Goal: Task Accomplishment & Management: Manage account settings

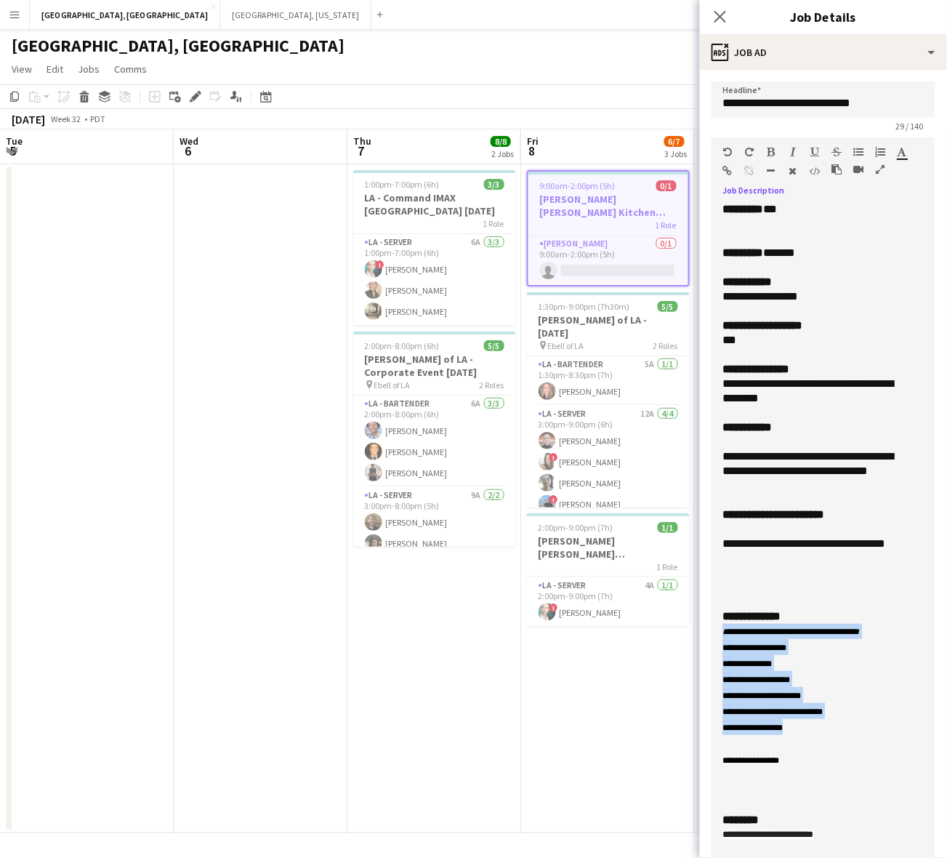
scroll to position [0, 322]
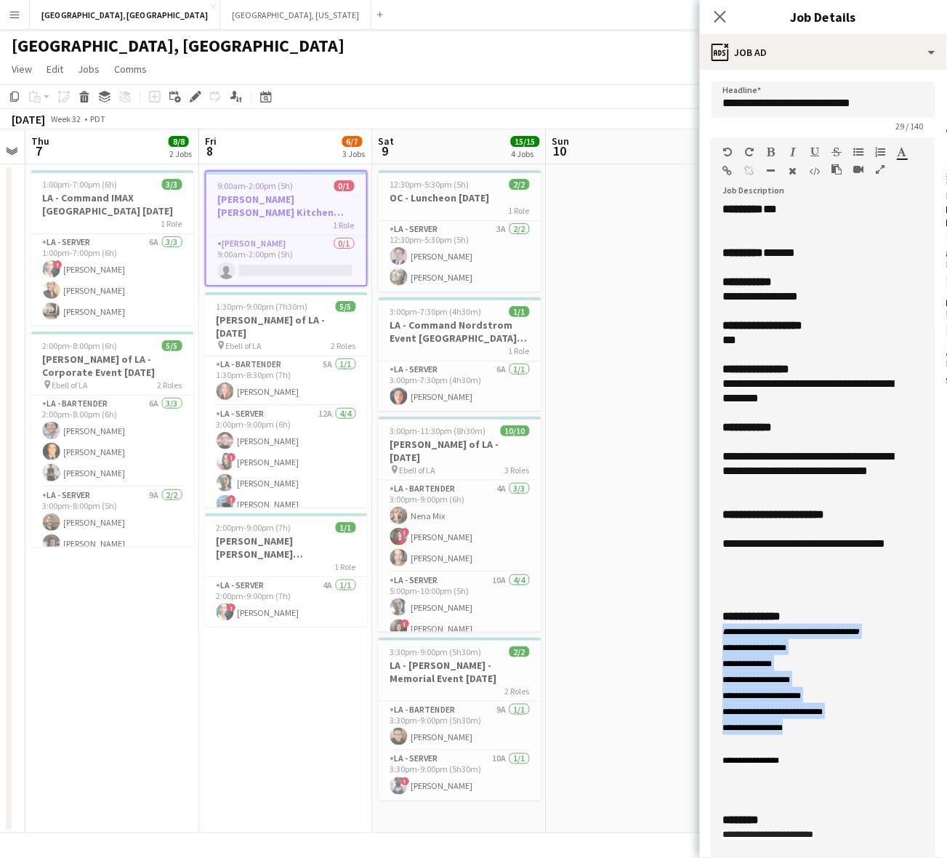
click at [9, 7] on button "Menu" at bounding box center [14, 14] width 29 height 29
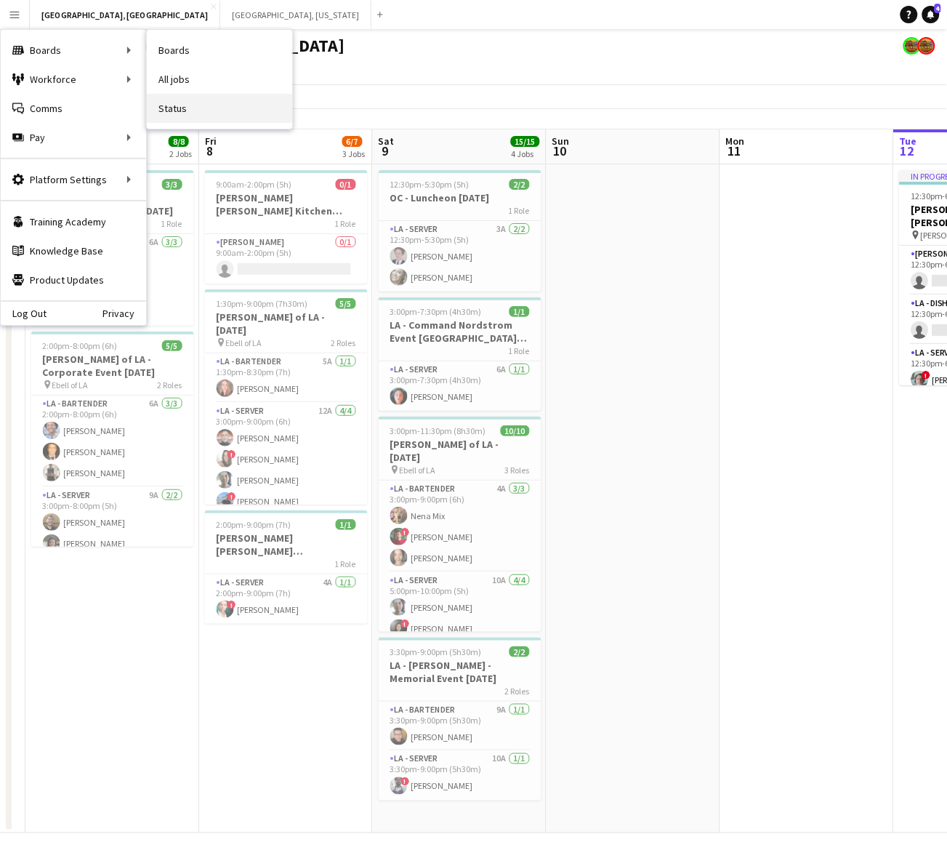
click at [174, 106] on link "Status" at bounding box center [219, 108] width 145 height 29
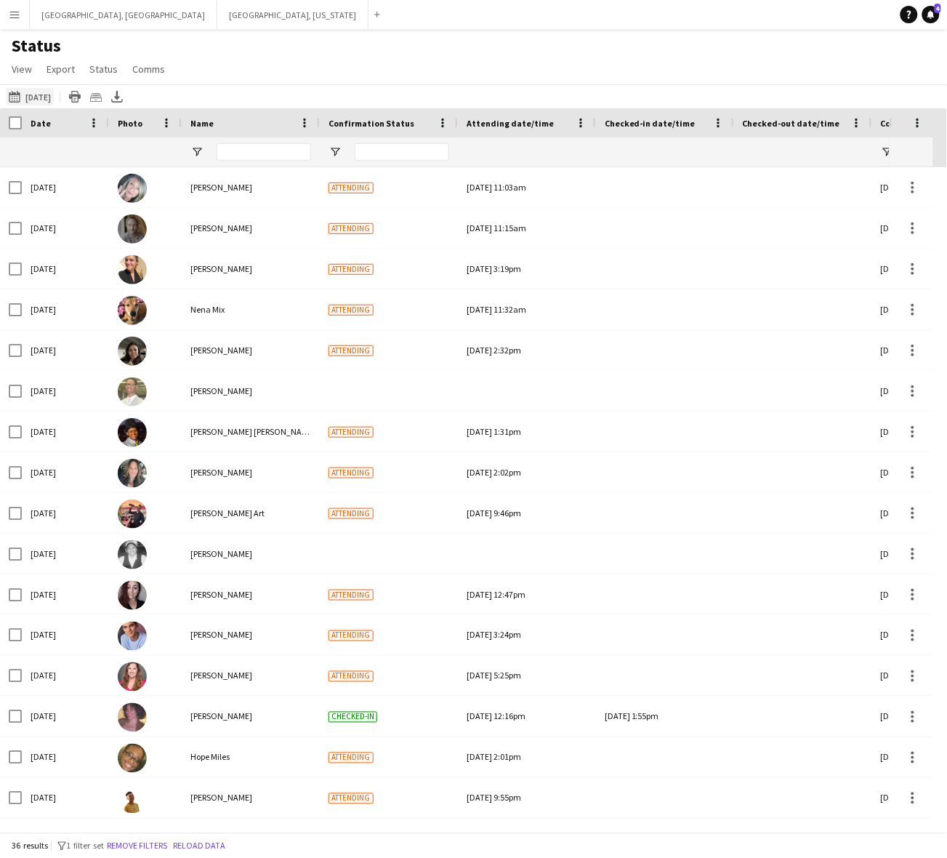
click at [54, 97] on button "08-12-2025 to 08-18-2025 06-21-2025" at bounding box center [30, 96] width 48 height 17
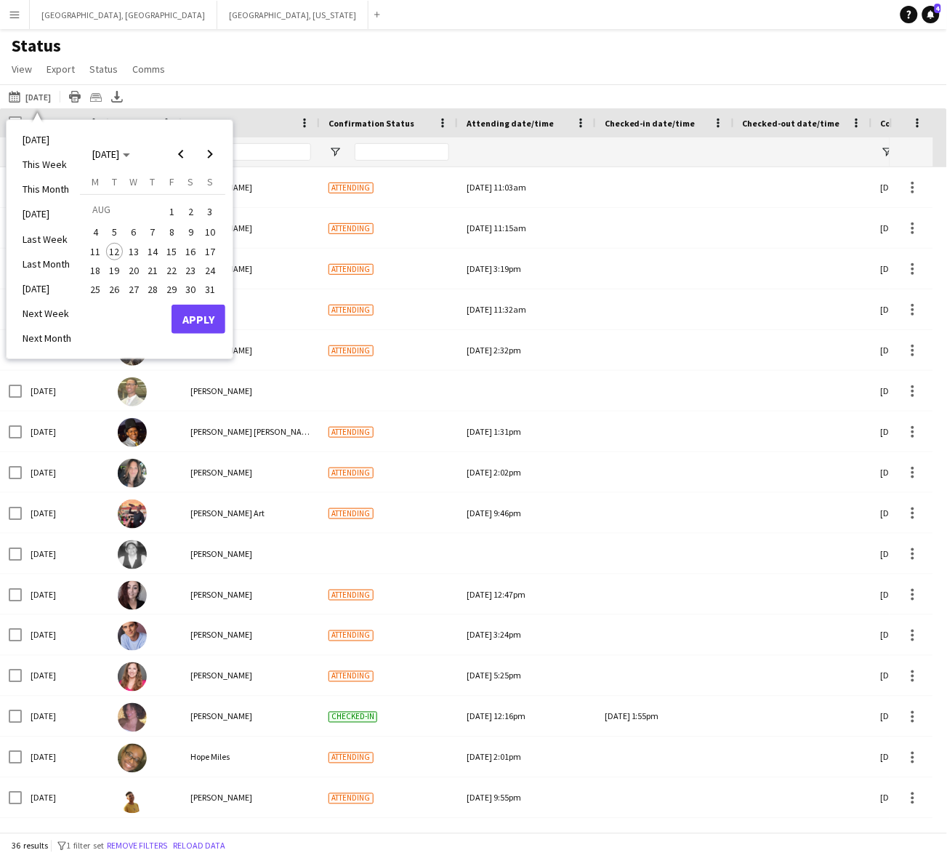
click at [129, 248] on span "13" at bounding box center [133, 251] width 17 height 17
click at [201, 313] on button "Apply" at bounding box center [199, 319] width 54 height 29
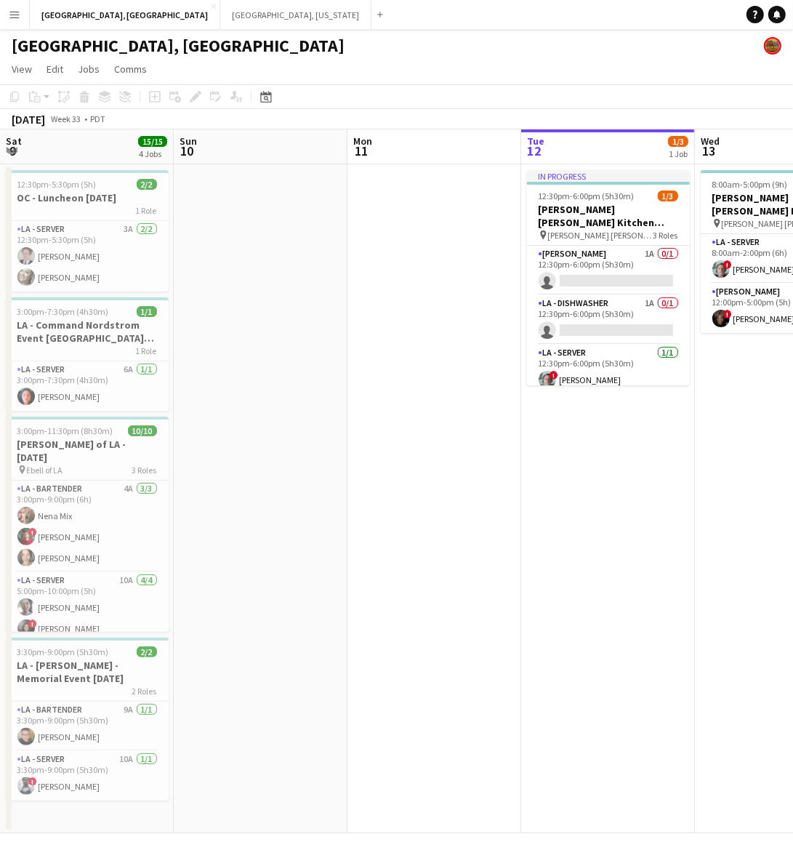
scroll to position [0, 432]
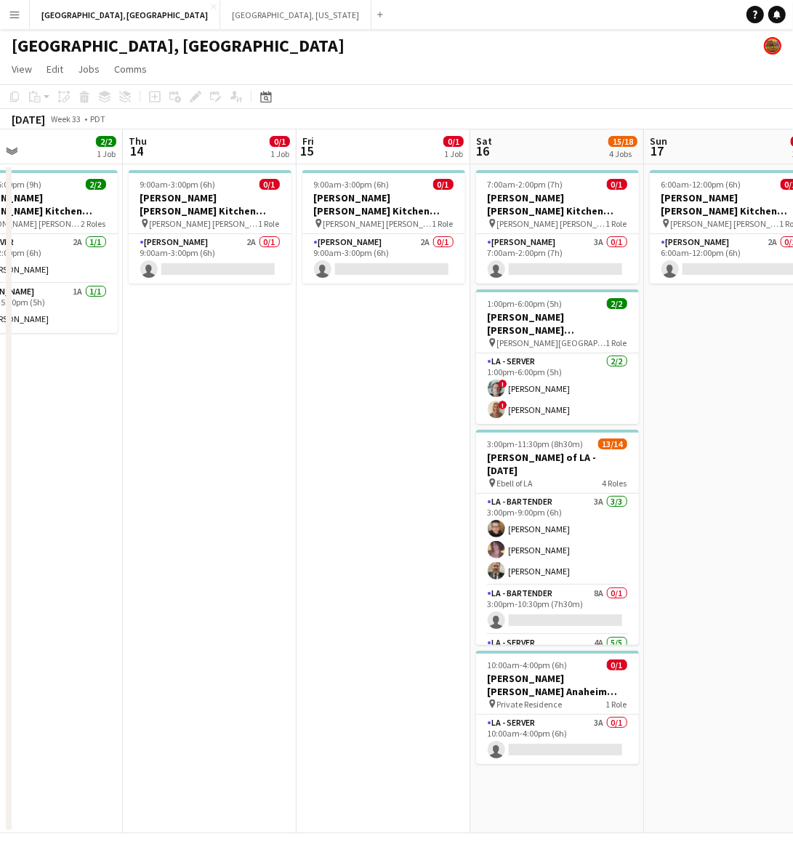
drag, startPoint x: 387, startPoint y: 451, endPoint x: 44, endPoint y: 480, distance: 344.3
click at [44, 480] on app-calendar-viewport "Mon 11 Tue 12 1/3 1 Job Wed 13 2/2 1 Job Thu 14 0/1 1 Job Fri 15 0/1 1 Job Sat …" at bounding box center [396, 481] width 793 height 704
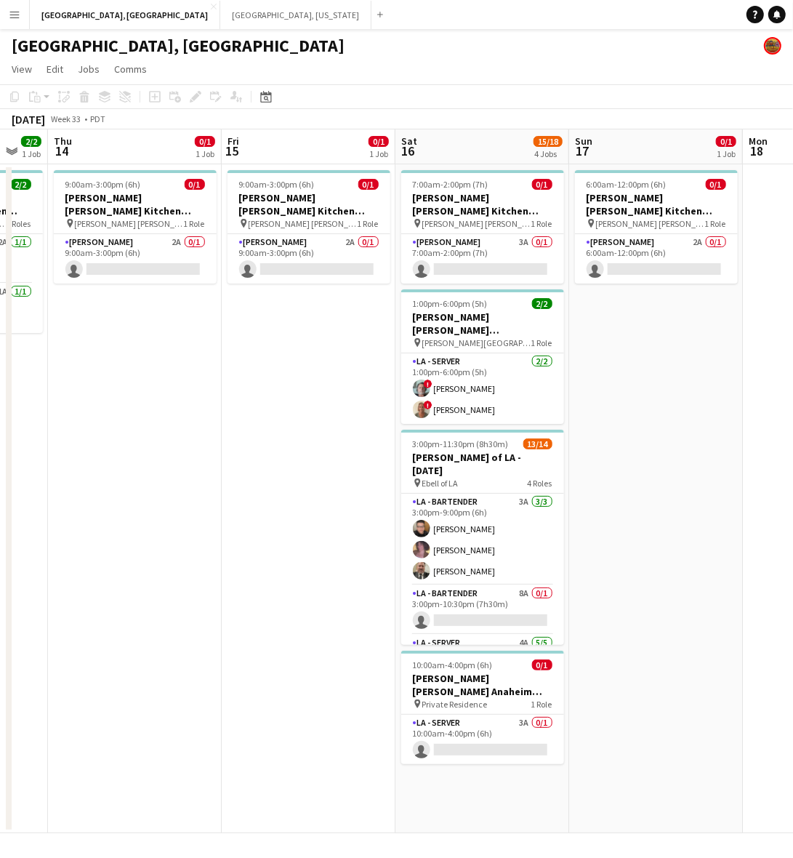
scroll to position [0, 480]
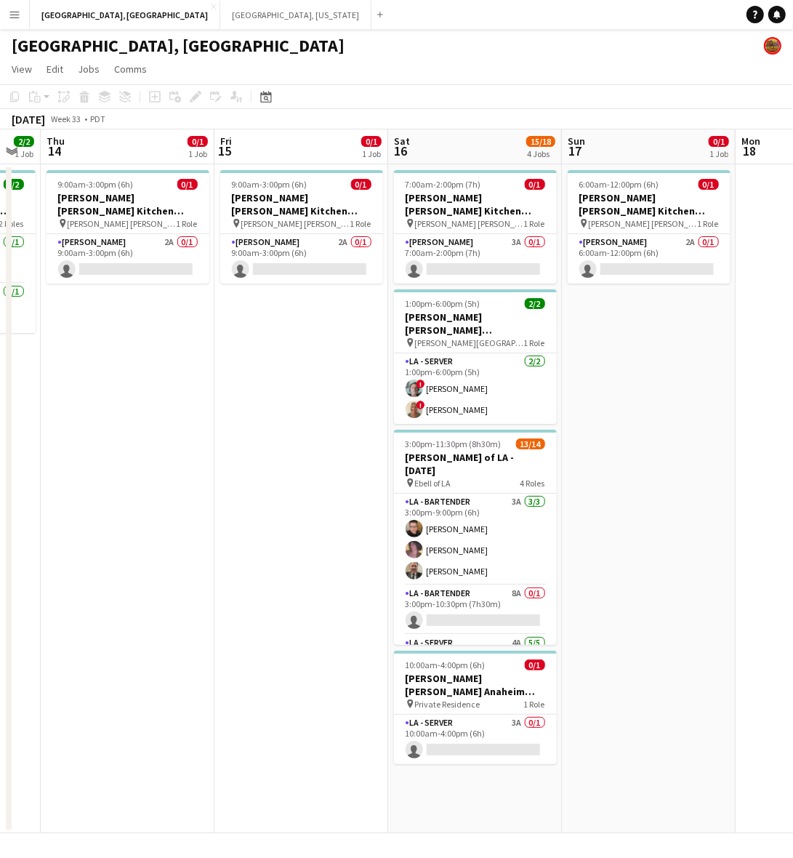
drag, startPoint x: 327, startPoint y: 493, endPoint x: 293, endPoint y: 493, distance: 34.2
click at [293, 493] on app-calendar-viewport "Mon 11 Tue 12 1/3 1 Job Wed 13 2/2 1 Job Thu 14 0/1 1 Job Fri 15 0/1 1 Job Sat …" at bounding box center [396, 481] width 793 height 704
click at [664, 235] on app-card-role "[PERSON_NAME] 2A 0/1 6:00am-12:00pm (6h) single-neutral-actions" at bounding box center [649, 258] width 163 height 49
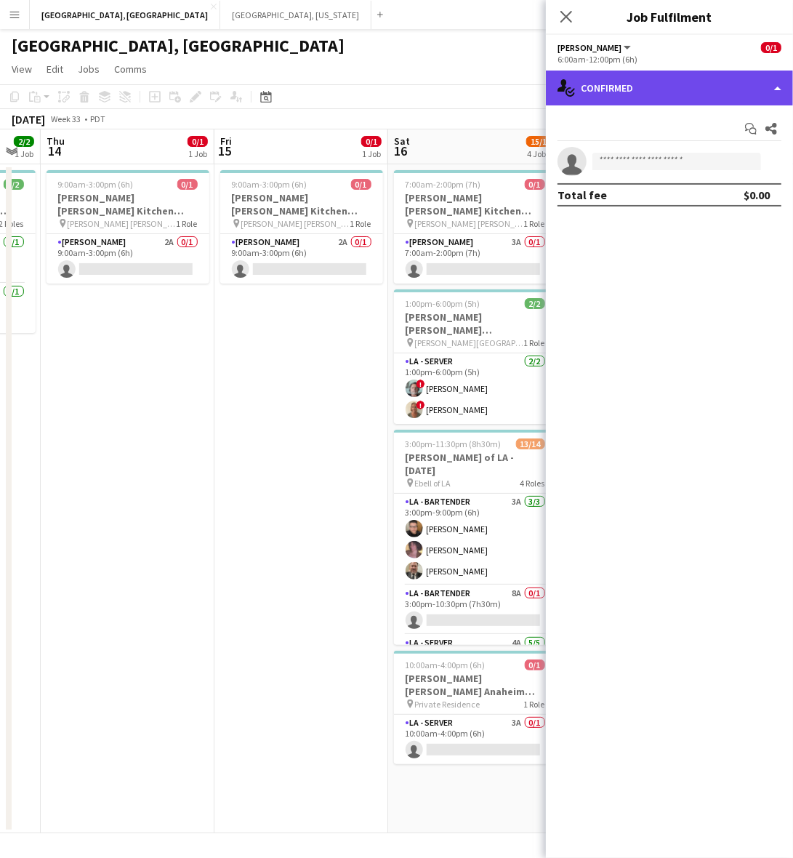
click at [662, 92] on div "single-neutral-actions-check-2 Confirmed" at bounding box center [669, 88] width 247 height 35
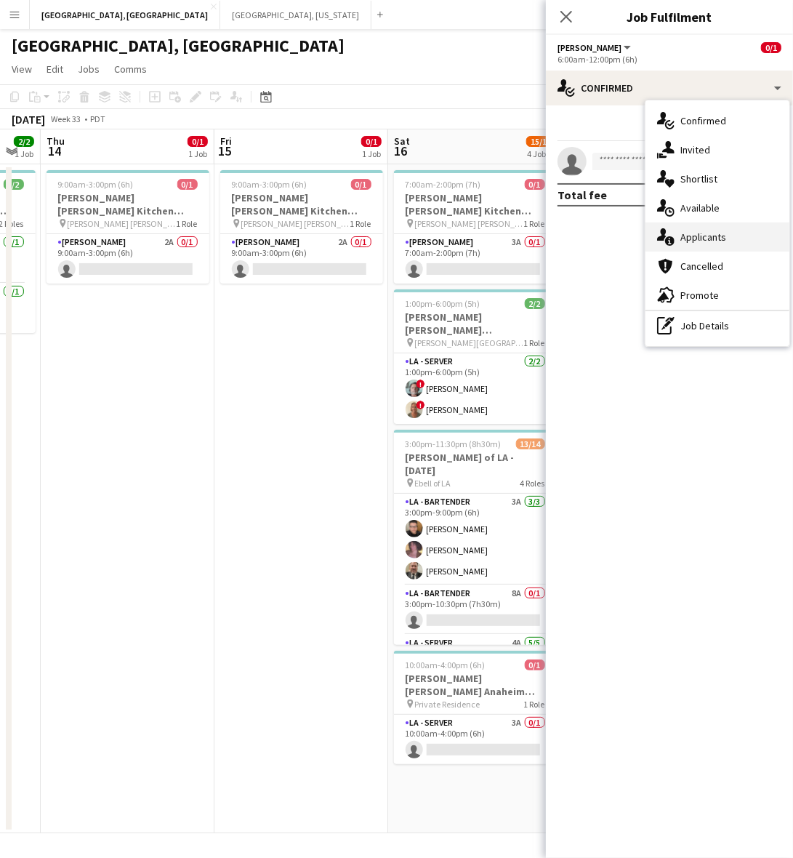
click at [674, 236] on icon "single-neutral-actions-information" at bounding box center [665, 236] width 17 height 17
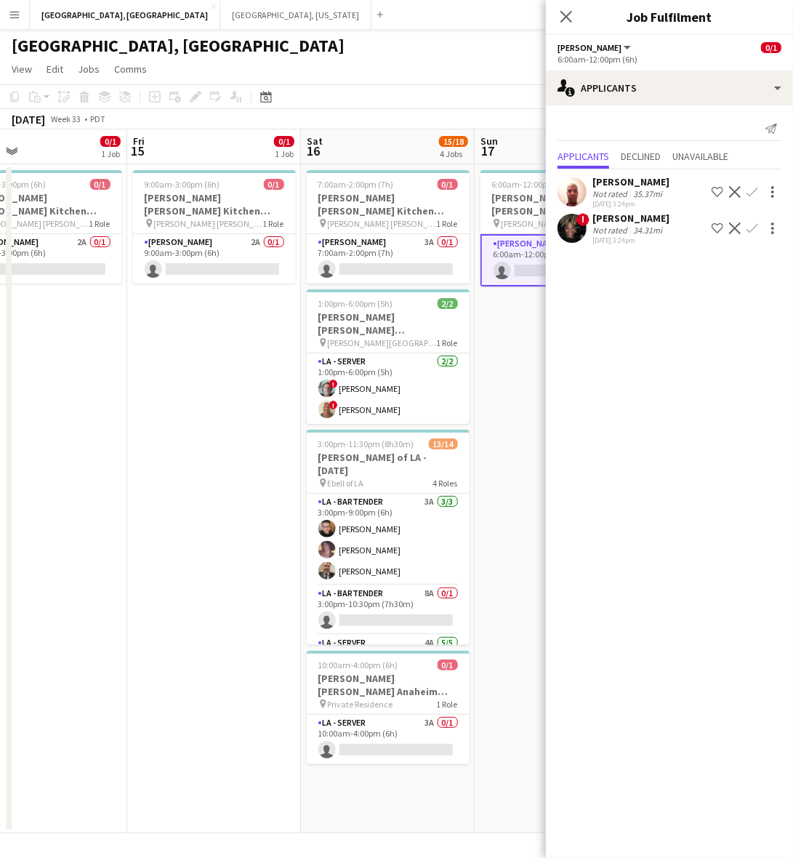
scroll to position [0, 623]
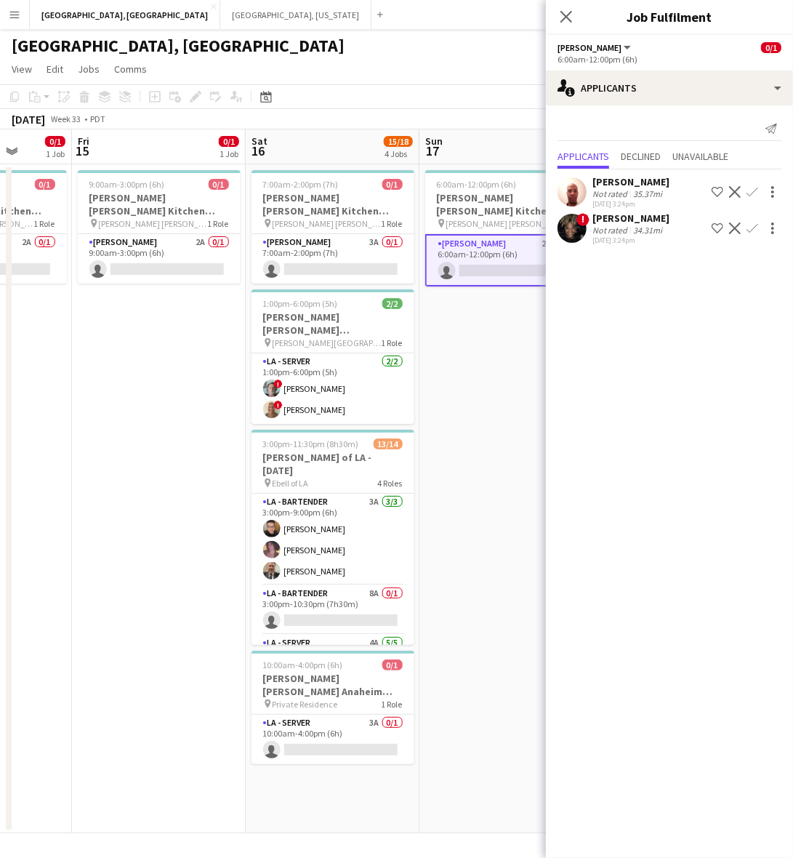
drag, startPoint x: 402, startPoint y: 387, endPoint x: 262, endPoint y: 419, distance: 143.7
click at [262, 419] on app-calendar-viewport "Mon 11 Tue 12 1/3 1 Job Wed 13 2/2 1 Job Thu 14 0/1 1 Job Fri 15 0/1 1 Job Sat …" at bounding box center [396, 481] width 793 height 704
click at [366, 715] on app-card-role "LA - Server 3A 0/1 10:00am-4:00pm (6h) single-neutral-actions" at bounding box center [333, 739] width 163 height 49
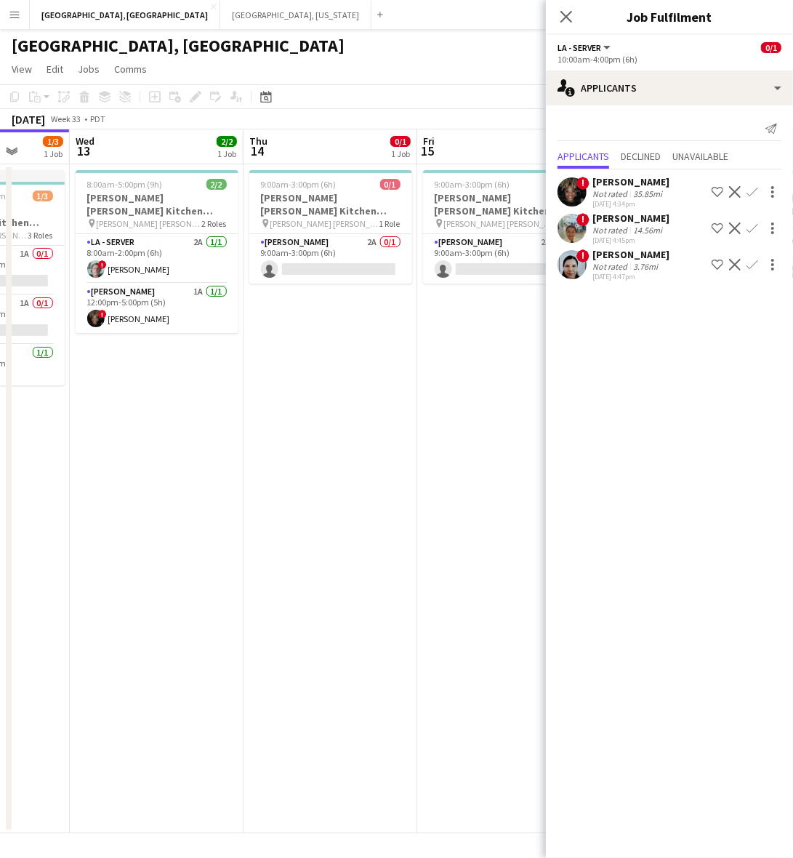
drag, startPoint x: 164, startPoint y: 474, endPoint x: 603, endPoint y: 422, distance: 442.9
click at [603, 422] on body "Menu Boards Boards Boards All jobs Status Workforce Workforce My Workforce Recr…" at bounding box center [396, 429] width 793 height 858
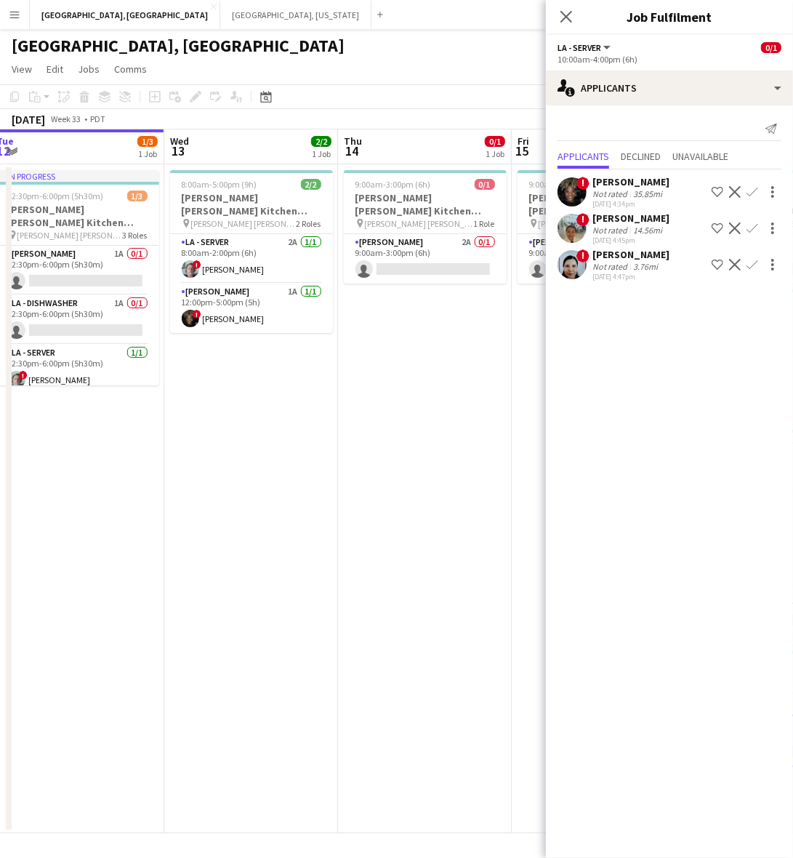
drag, startPoint x: 283, startPoint y: 408, endPoint x: 389, endPoint y: 390, distance: 106.8
click at [389, 390] on app-calendar-viewport "Sun 10 Mon 11 Tue 12 1/3 1 Job Wed 13 2/2 1 Job Thu 14 0/1 1 Job Fri 15 0/1 1 J…" at bounding box center [396, 481] width 793 height 704
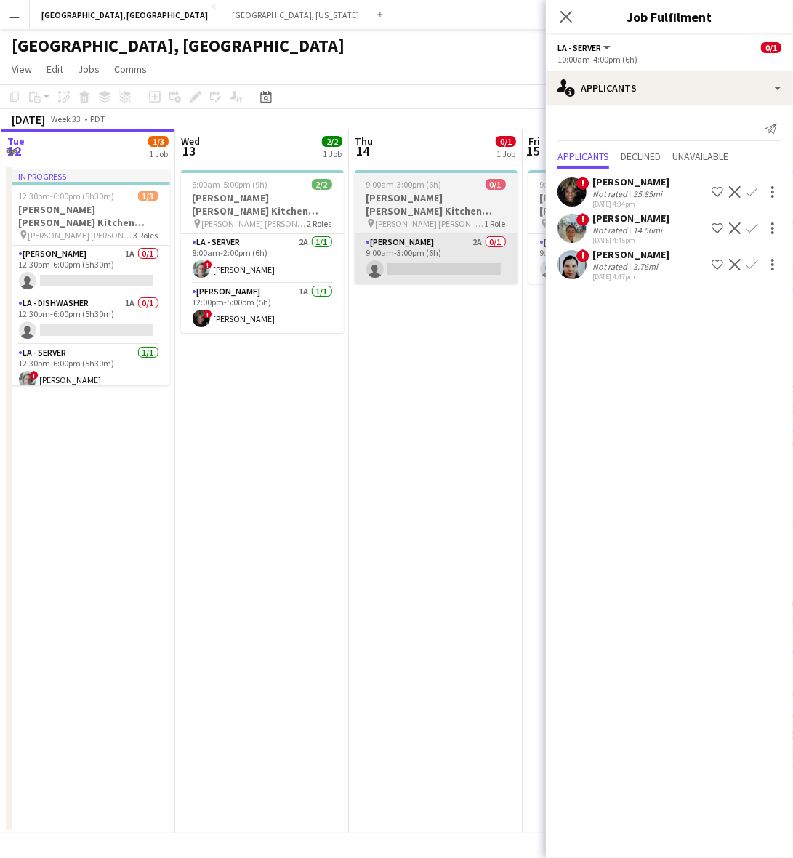
click at [418, 242] on app-card-role "[PERSON_NAME] 2A 0/1 9:00am-3:00pm (6h) single-neutral-actions" at bounding box center [436, 258] width 163 height 49
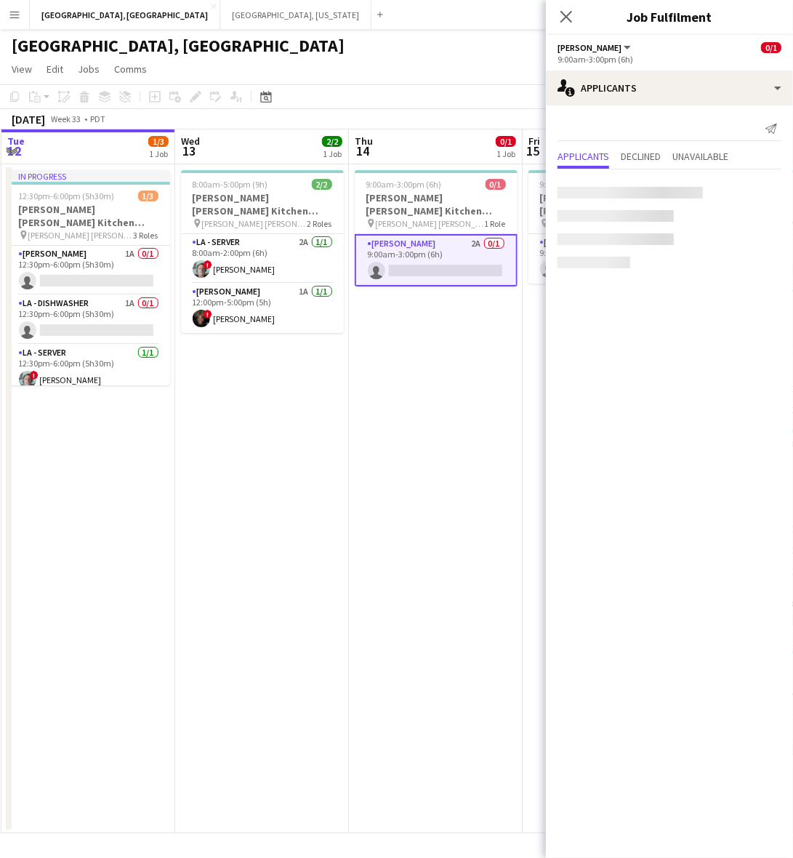
scroll to position [0, 511]
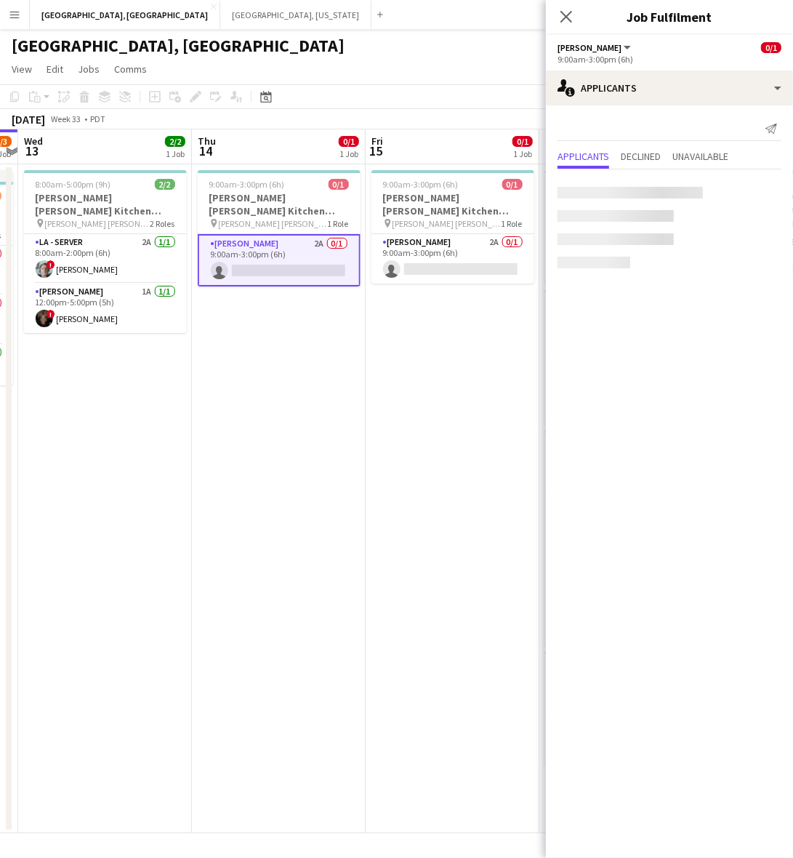
drag, startPoint x: 377, startPoint y: 386, endPoint x: 326, endPoint y: 383, distance: 51.0
click at [321, 390] on app-calendar-viewport "Sun 10 Mon 11 Tue 12 1/3 1 Job Wed 13 2/2 1 Job Thu 14 0/1 1 Job Fri 15 0/1 1 J…" at bounding box center [396, 481] width 793 height 704
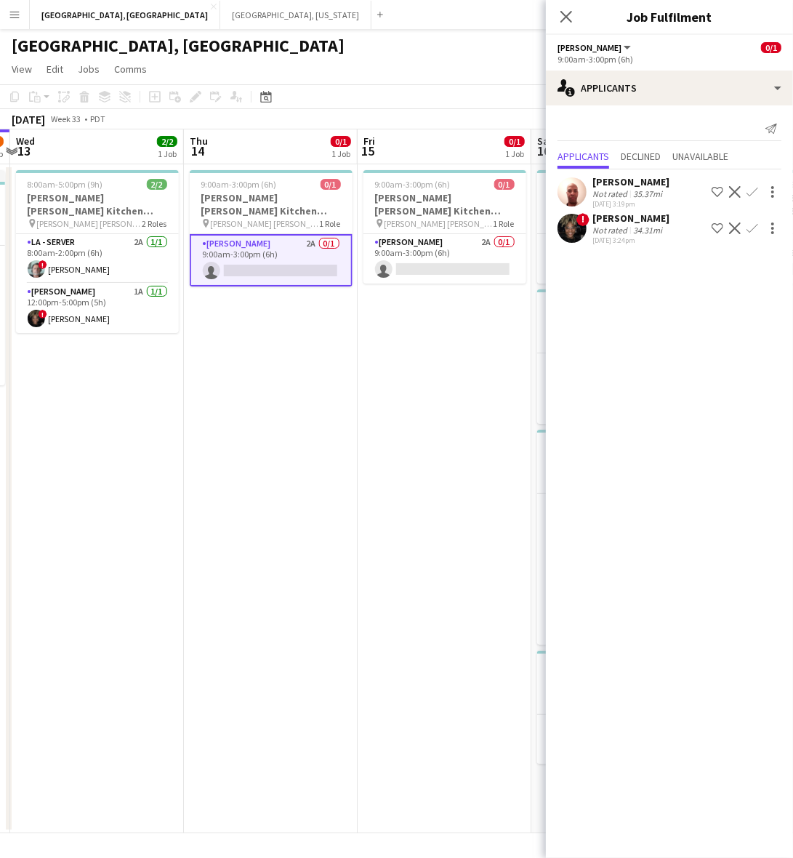
click at [571, 182] on app-user-avatar at bounding box center [572, 191] width 29 height 29
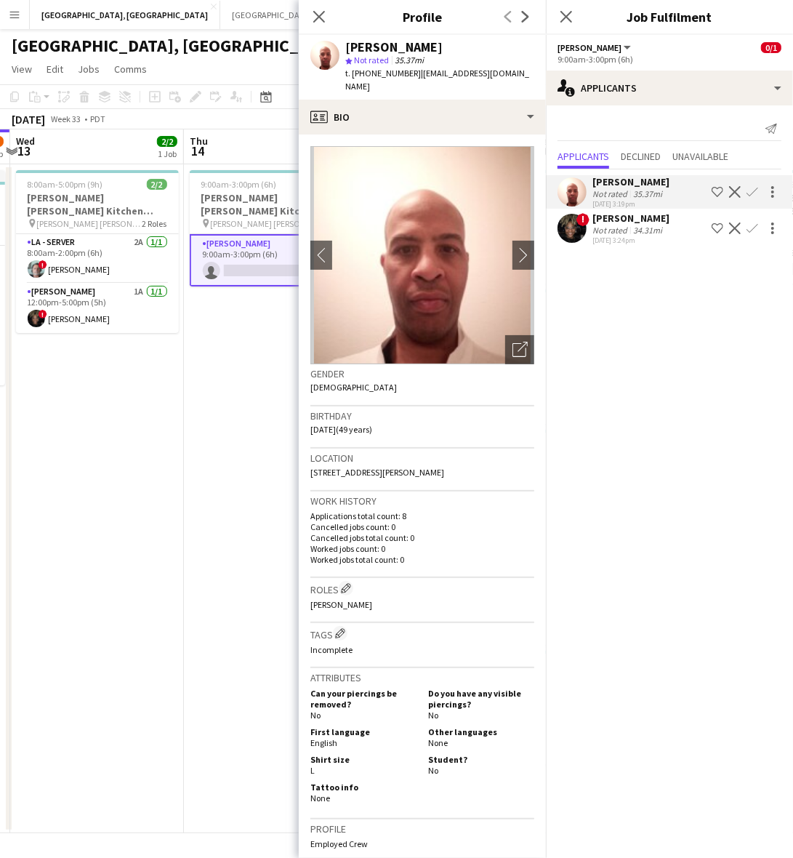
click at [756, 190] on app-icon "Confirm" at bounding box center [753, 192] width 12 height 12
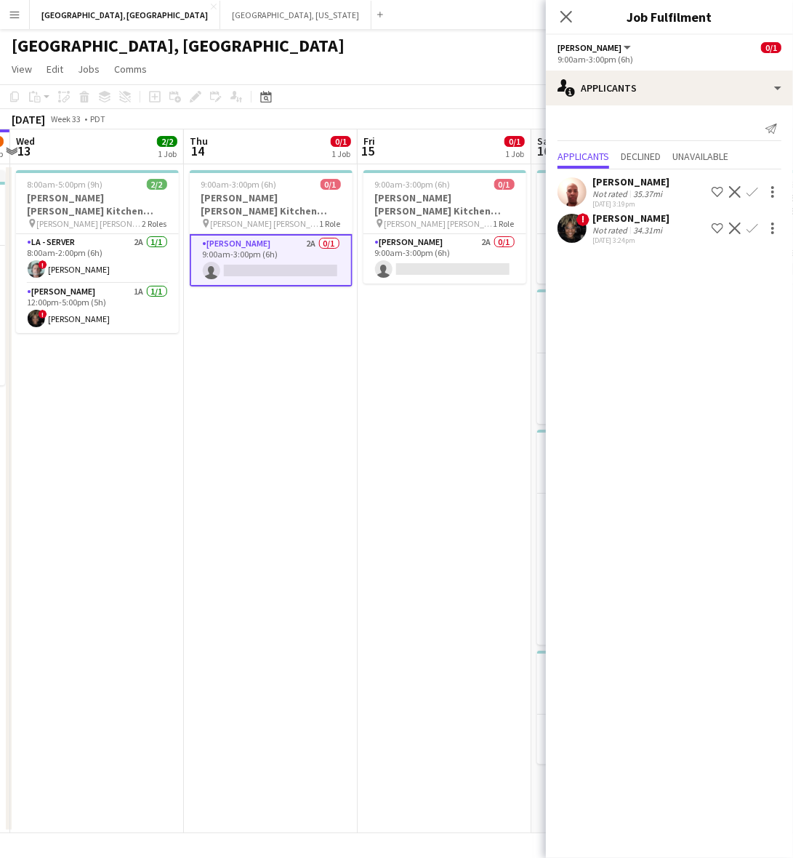
click at [753, 190] on app-icon "Confirm" at bounding box center [753, 192] width 12 height 12
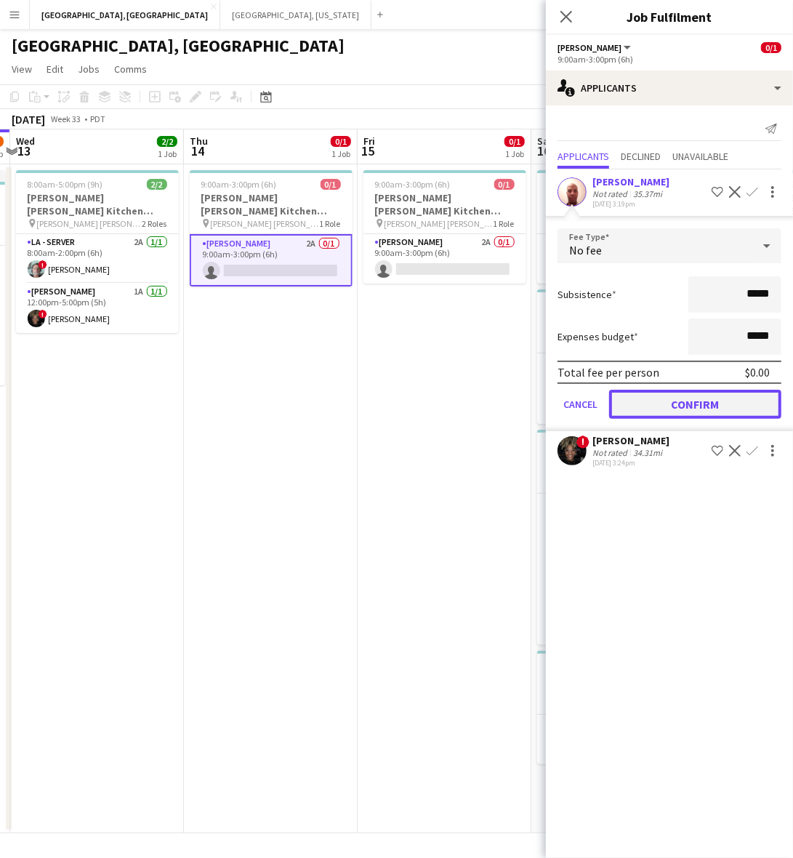
drag, startPoint x: 722, startPoint y: 403, endPoint x: 672, endPoint y: 395, distance: 50.2
click at [722, 404] on button "Confirm" at bounding box center [695, 404] width 172 height 29
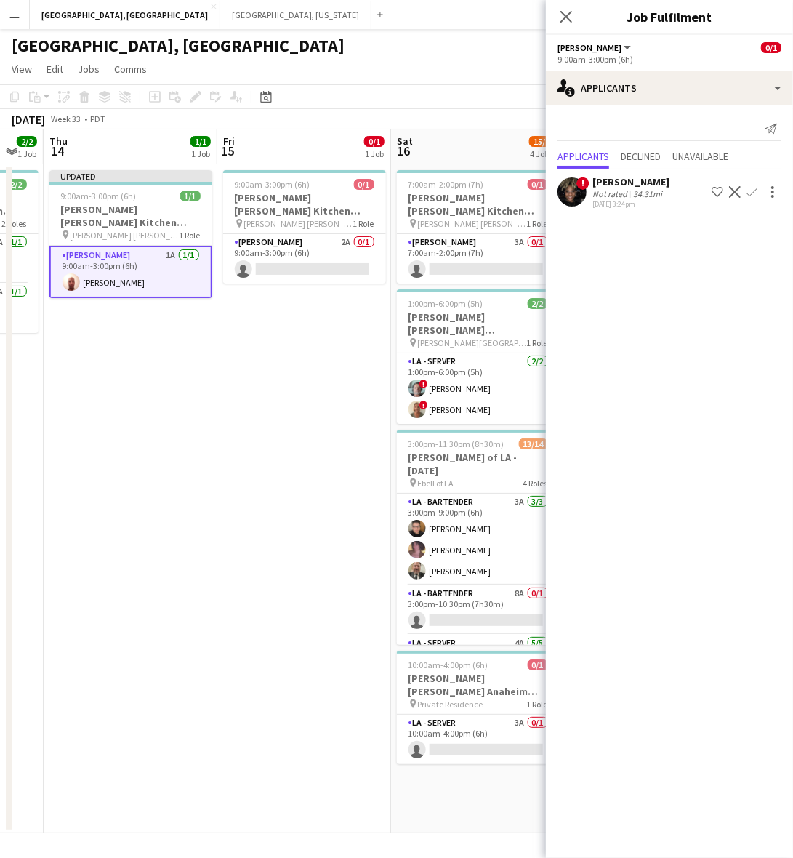
drag, startPoint x: 293, startPoint y: 334, endPoint x: 151, endPoint y: 362, distance: 144.4
click at [151, 366] on app-calendar-viewport "Sun 10 Mon 11 Tue 12 1/3 1 Job Wed 13 2/2 1 Job Thu 14 1/1 1 Job Fri 15 0/1 1 J…" at bounding box center [396, 481] width 793 height 704
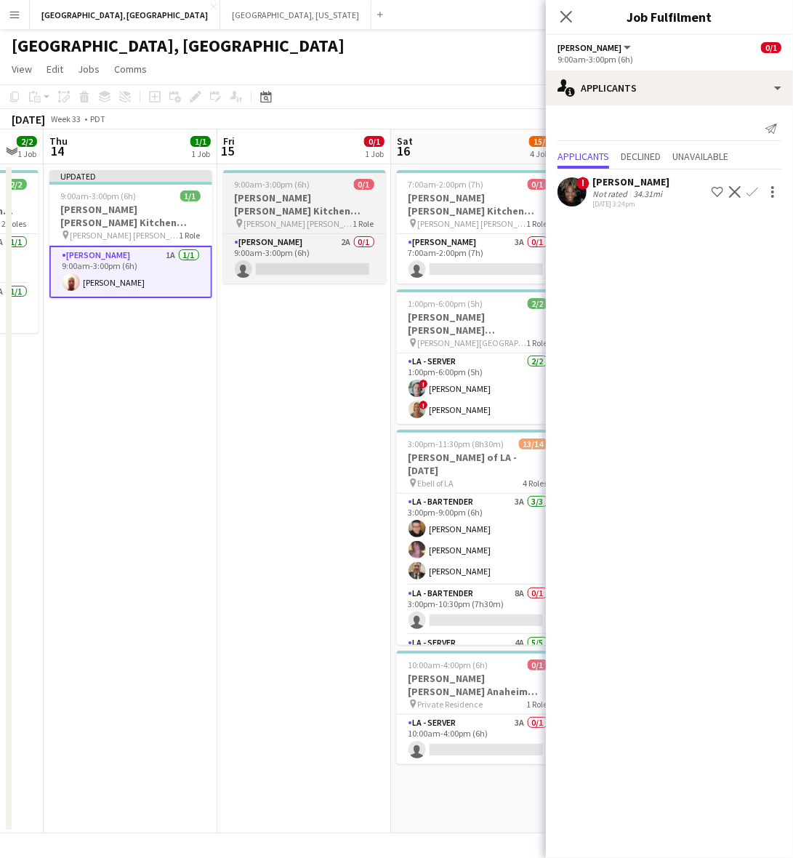
scroll to position [0, 653]
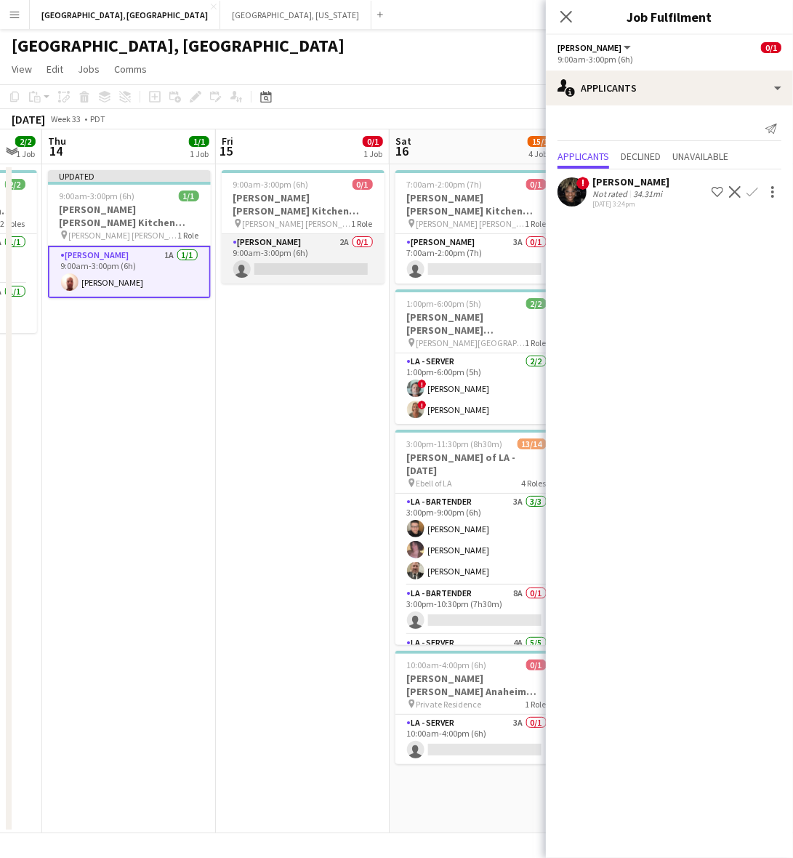
click at [318, 246] on app-card-role "[PERSON_NAME] 2A 0/1 9:00am-3:00pm (6h) single-neutral-actions" at bounding box center [303, 258] width 163 height 49
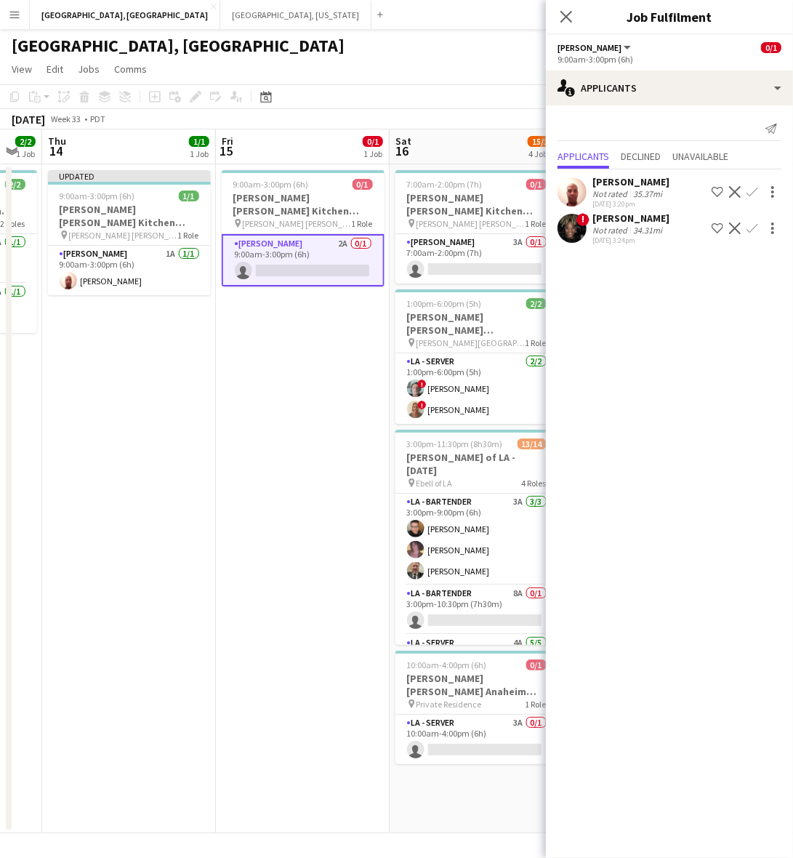
click at [656, 193] on div "35.37mi" at bounding box center [647, 193] width 35 height 11
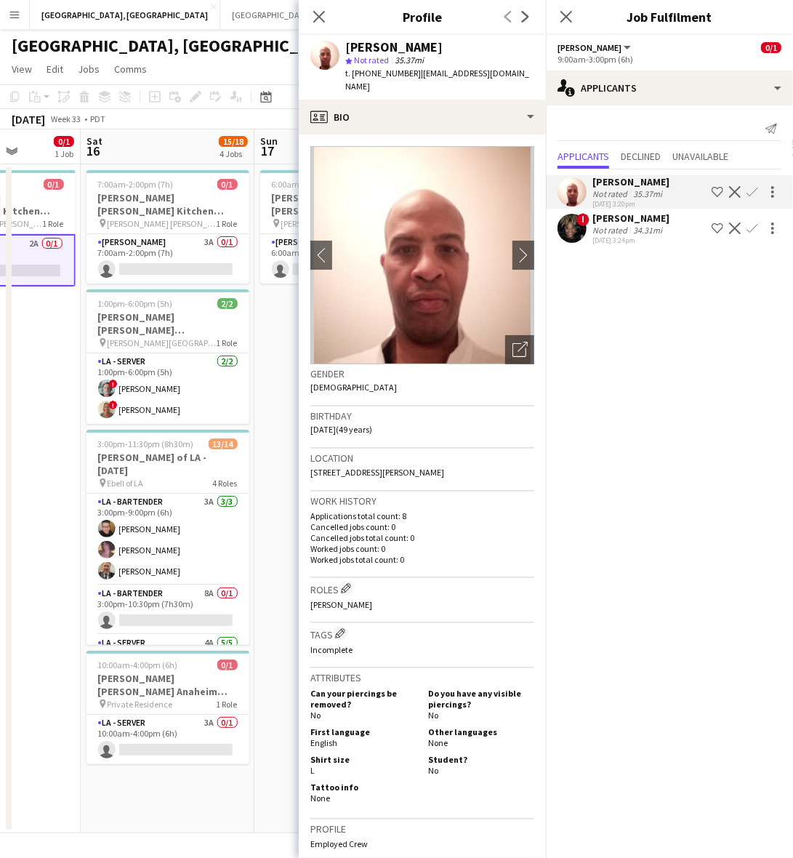
scroll to position [0, 532]
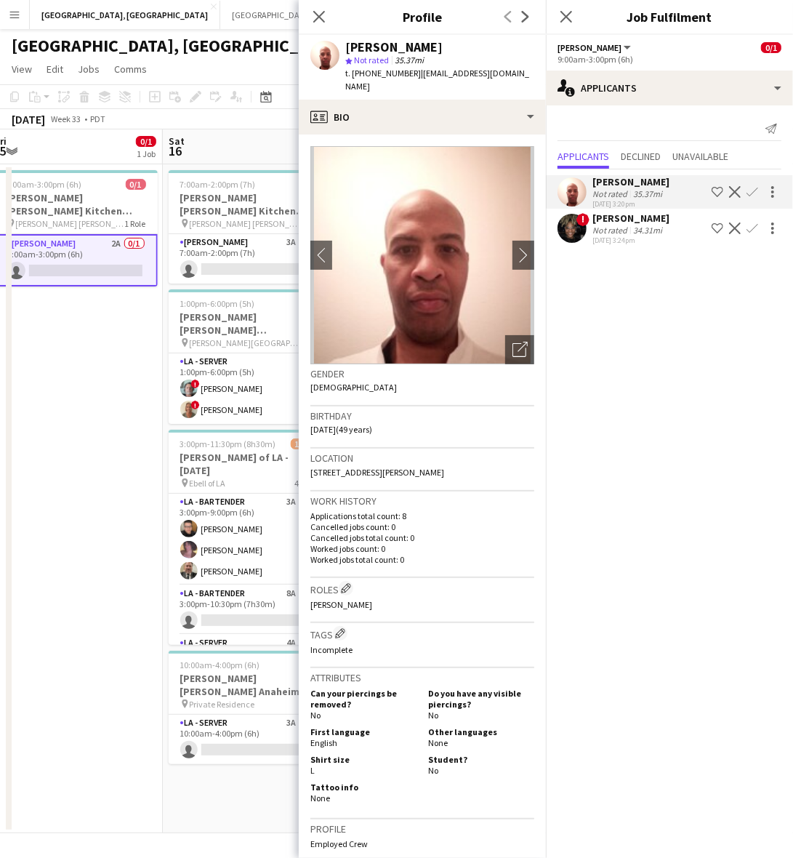
drag, startPoint x: 241, startPoint y: 484, endPoint x: -34, endPoint y: 500, distance: 275.2
click at [0, 500] on html "Menu Boards Boards Boards All jobs Status Workforce Workforce My Workforce Recr…" at bounding box center [396, 429] width 793 height 858
click at [93, 433] on app-date-cell "9:00am-3:00pm (6h) 0/1 [PERSON_NAME] [PERSON_NAME] Kitchen [DATE] pin [PERSON_N…" at bounding box center [76, 498] width 174 height 669
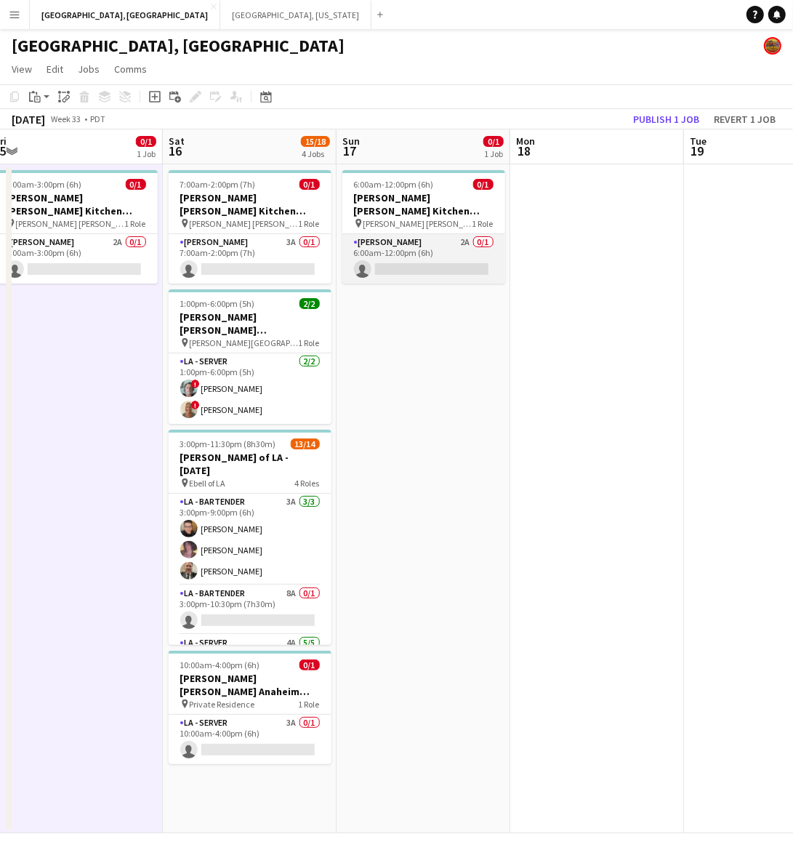
click at [438, 242] on app-card-role "[PERSON_NAME] 2A 0/1 6:00am-12:00pm (6h) single-neutral-actions" at bounding box center [423, 258] width 163 height 49
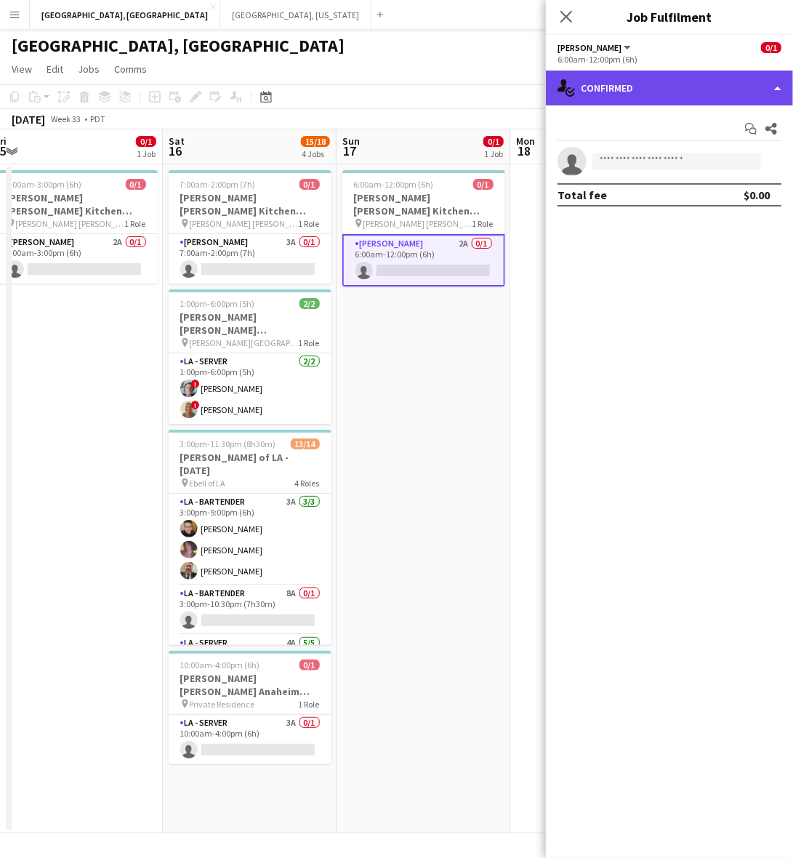
click at [651, 93] on div "single-neutral-actions-check-2 Confirmed" at bounding box center [669, 88] width 247 height 35
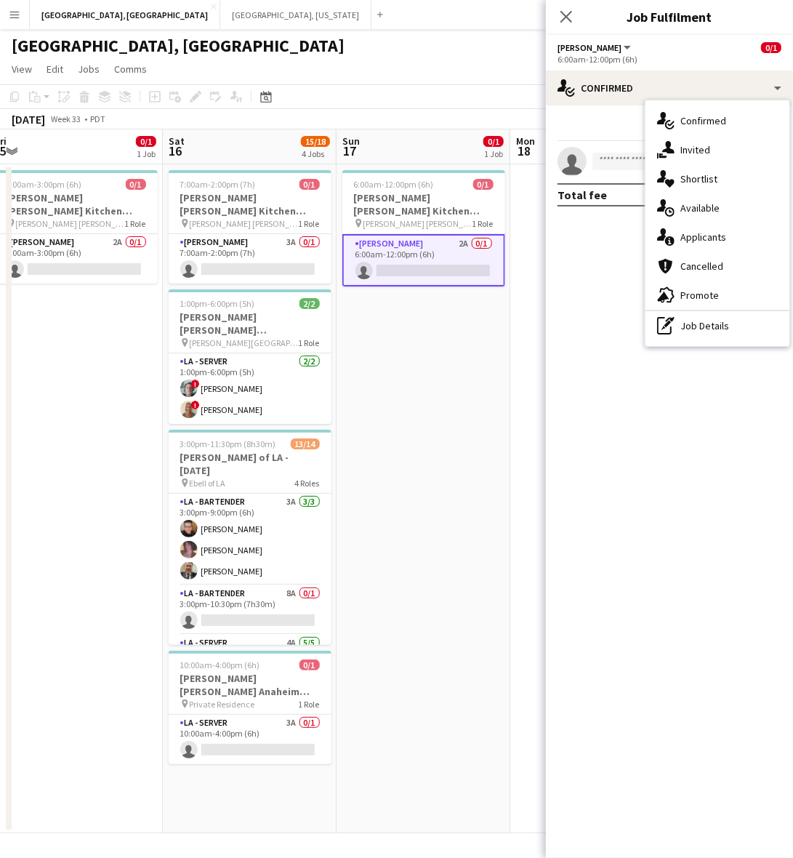
click at [687, 234] on div "single-neutral-actions-information Applicants" at bounding box center [717, 236] width 144 height 29
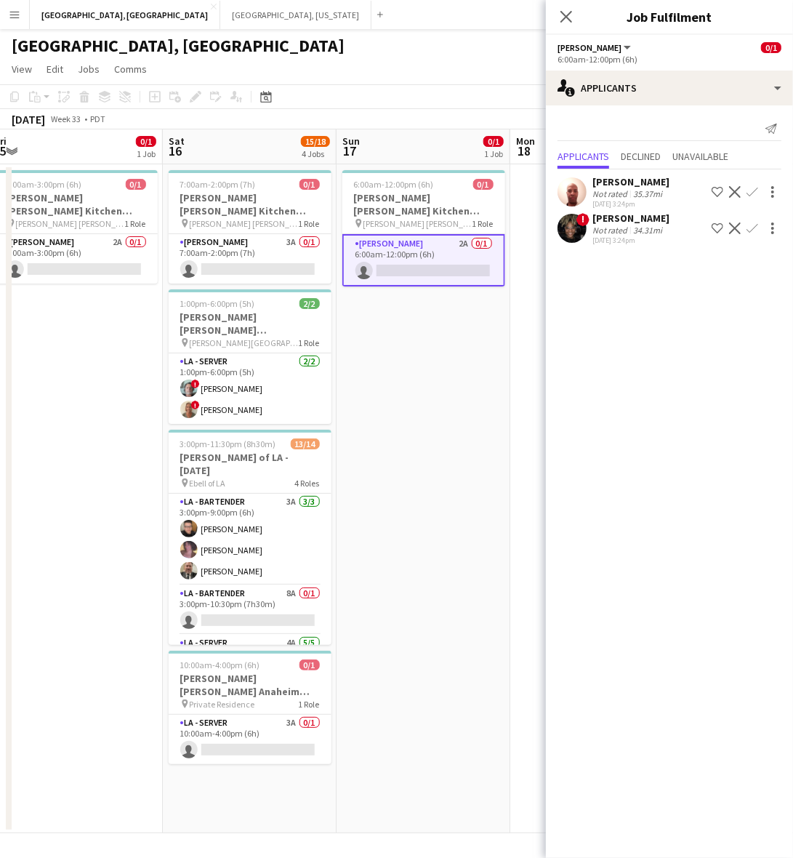
click at [757, 228] on app-icon "Confirm" at bounding box center [753, 228] width 12 height 12
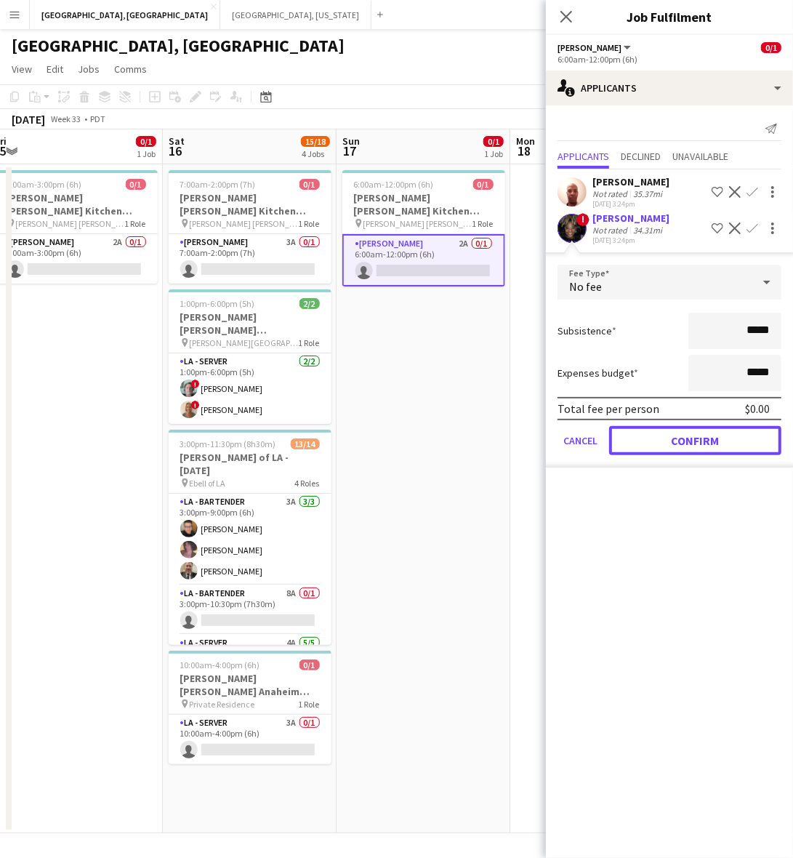
drag, startPoint x: 718, startPoint y: 434, endPoint x: 656, endPoint y: 430, distance: 62.7
click at [718, 435] on button "Confirm" at bounding box center [695, 440] width 172 height 29
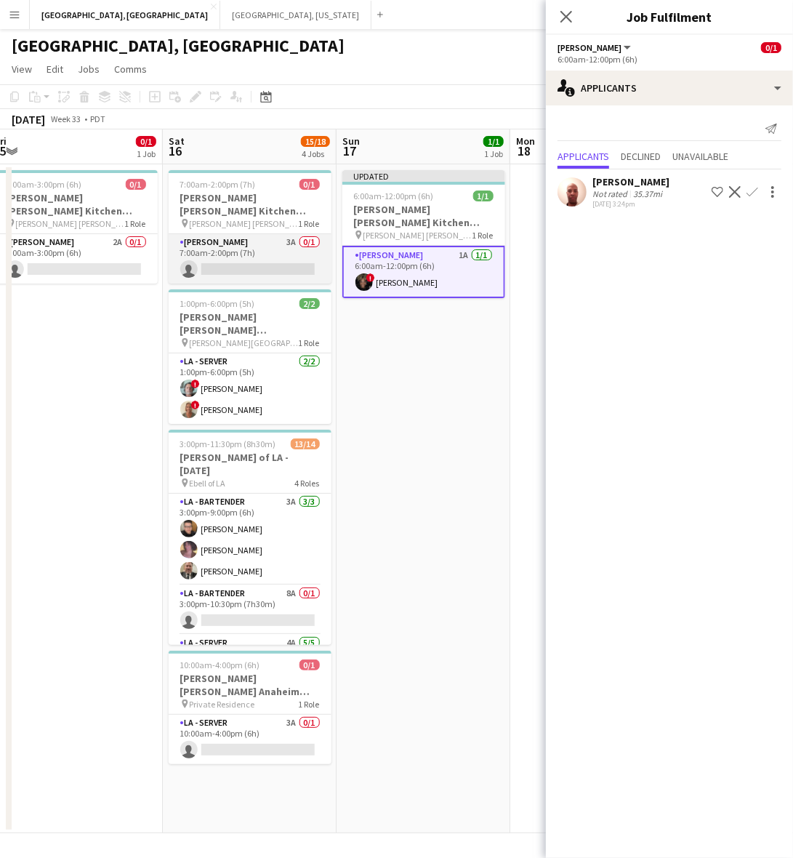
click at [251, 247] on app-card-role "[PERSON_NAME] 3A 0/1 7:00am-2:00pm (7h) single-neutral-actions" at bounding box center [250, 258] width 163 height 49
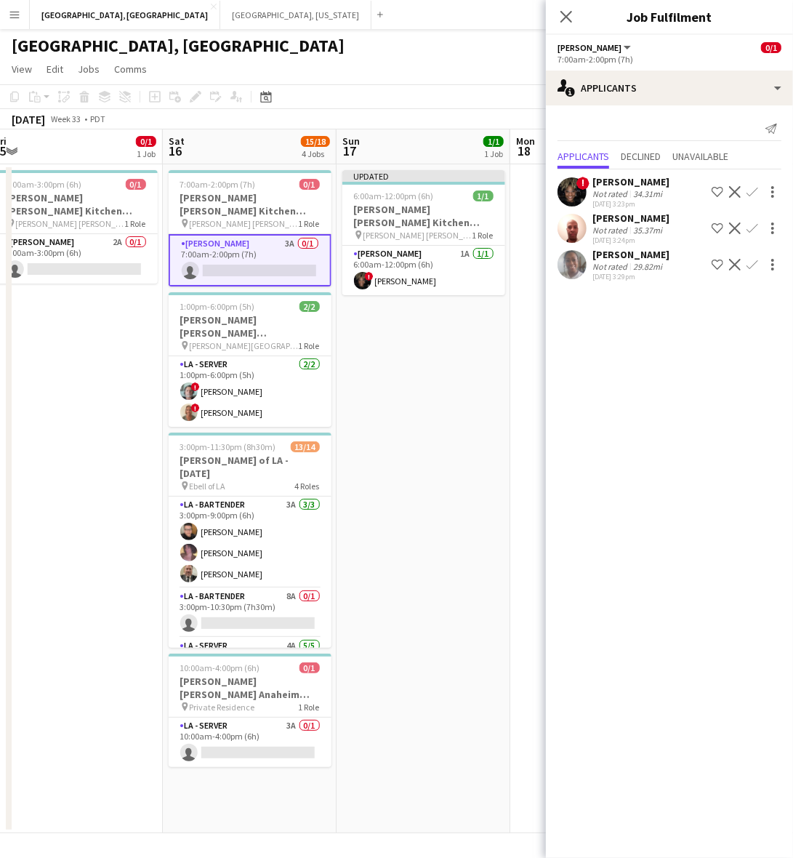
click at [568, 266] on app-user-avatar at bounding box center [572, 264] width 29 height 29
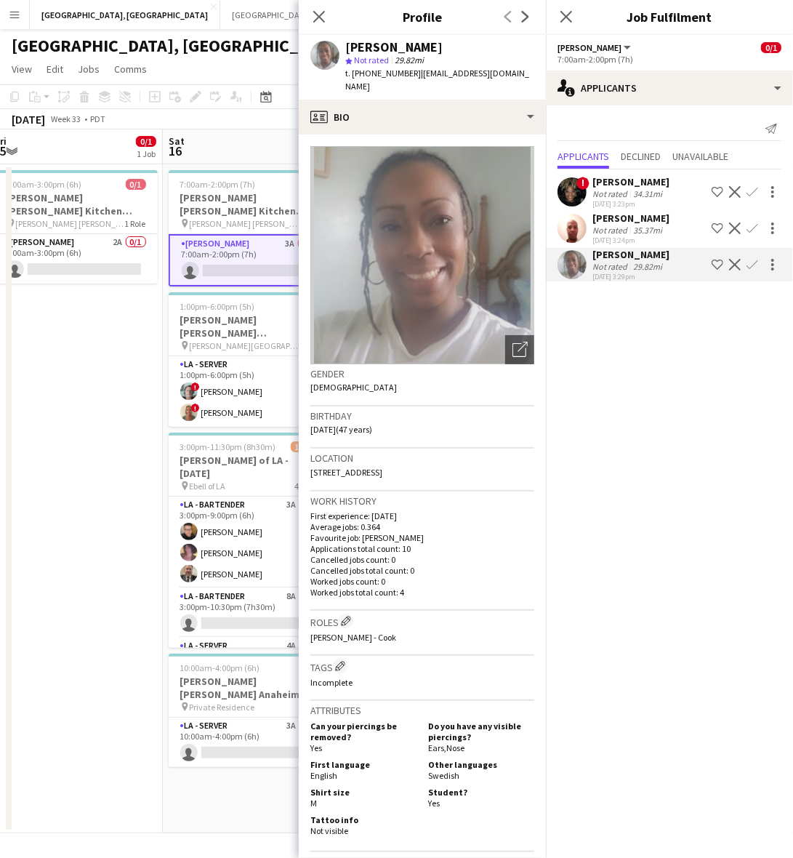
click at [756, 263] on app-icon "Confirm" at bounding box center [753, 265] width 12 height 12
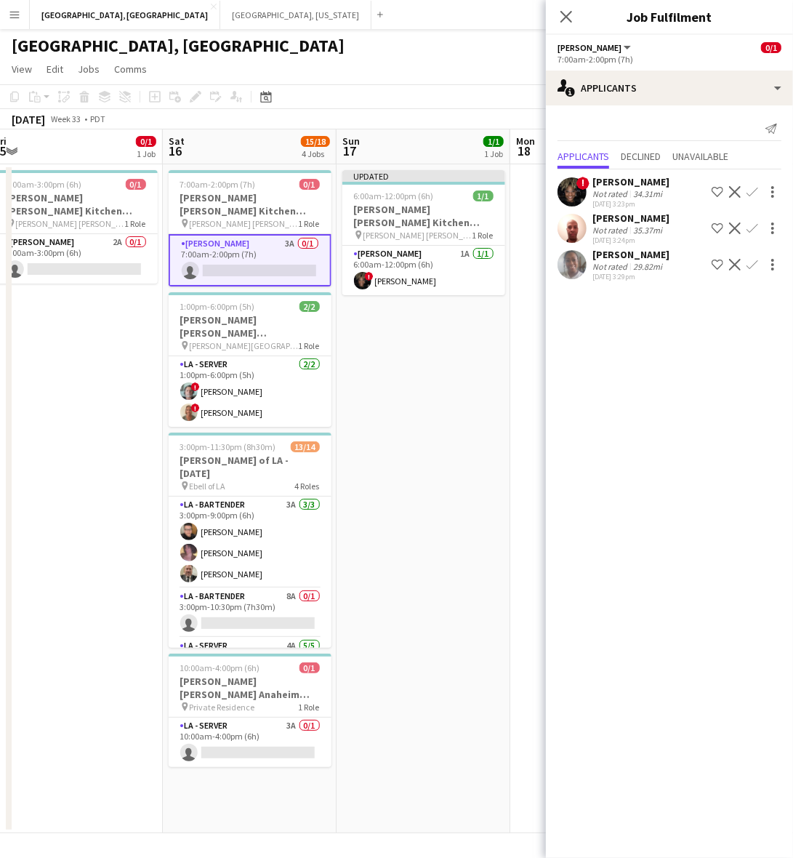
click at [756, 263] on app-icon "Confirm" at bounding box center [753, 265] width 12 height 12
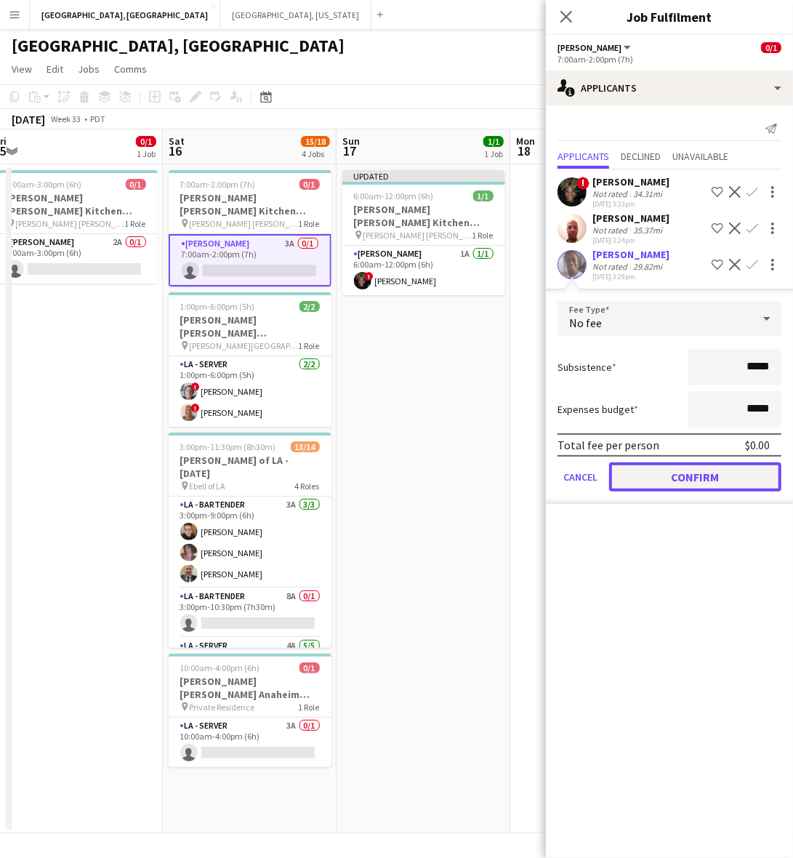
click at [681, 476] on button "Confirm" at bounding box center [695, 476] width 172 height 29
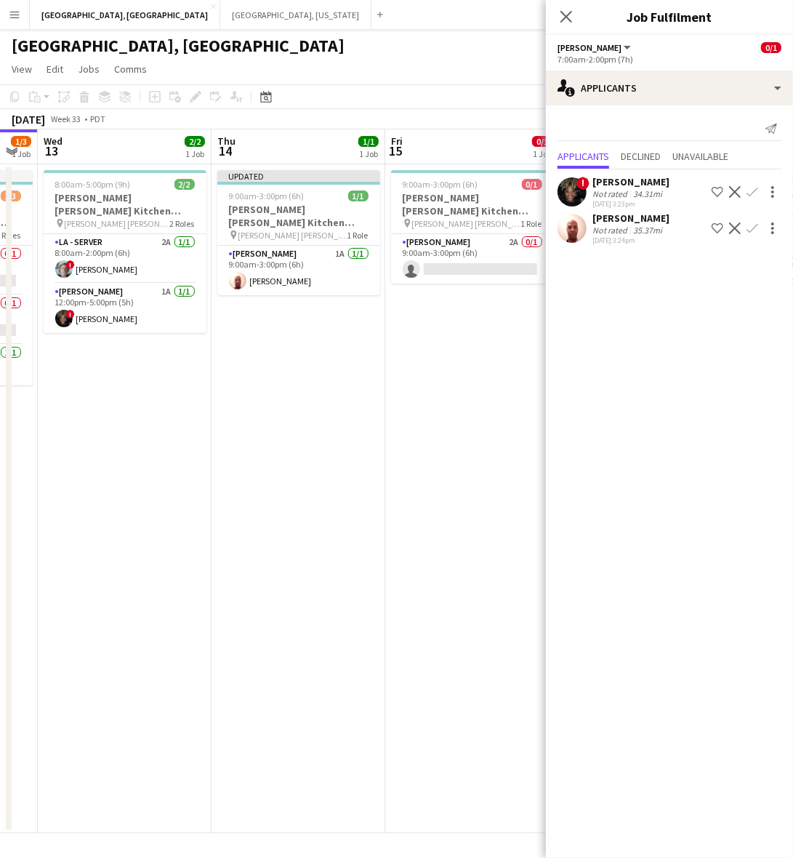
scroll to position [0, 294]
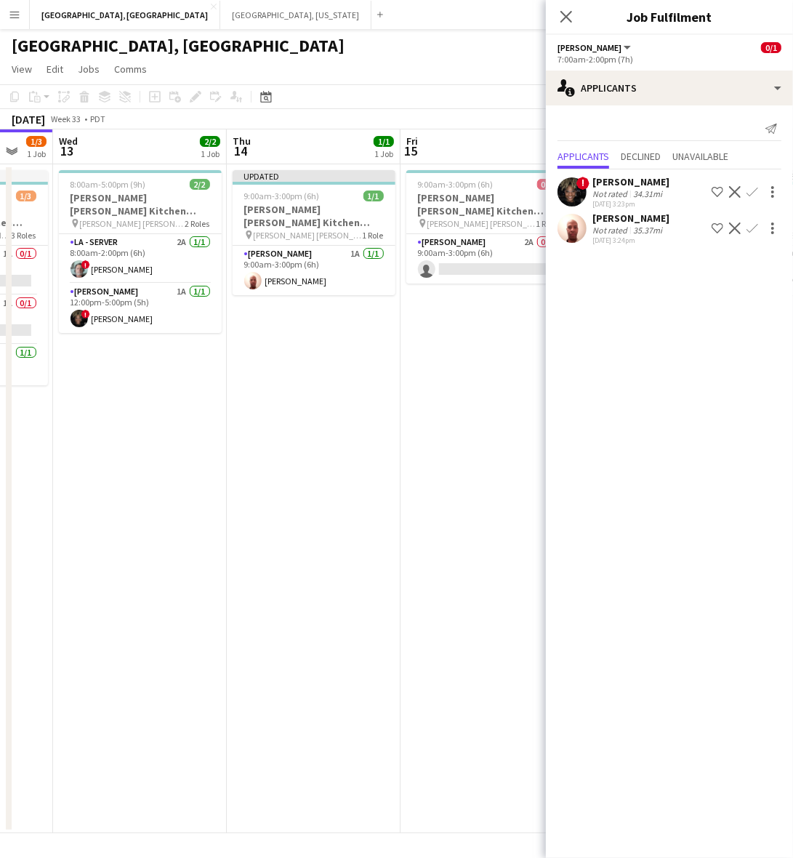
drag, startPoint x: 129, startPoint y: 412, endPoint x: 542, endPoint y: 293, distance: 429.0
click at [542, 293] on app-calendar-viewport "Mon 11 Tue 12 1/3 1 Job Wed 13 2/2 1 Job Thu 14 1/1 1 Job Fri 15 0/1 1 Job Sat …" at bounding box center [396, 481] width 793 height 704
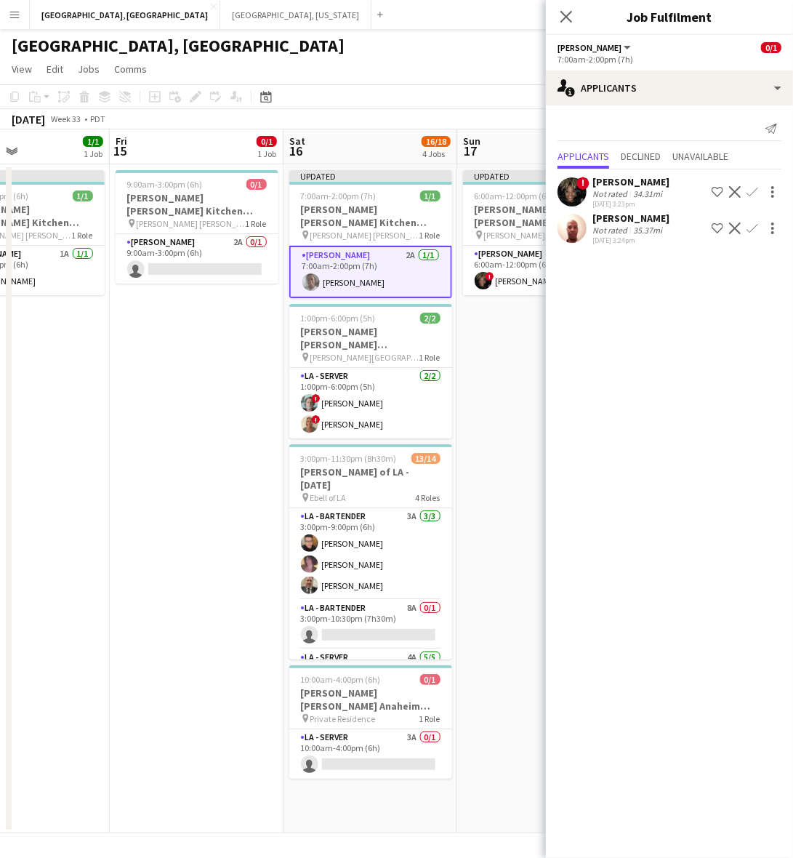
scroll to position [0, 608]
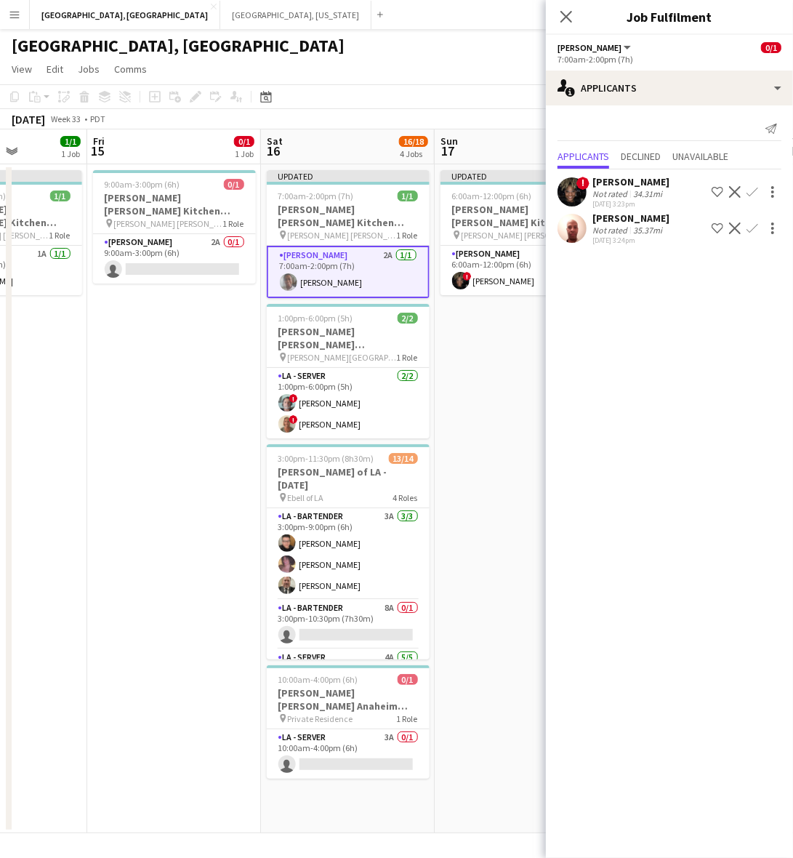
drag, startPoint x: 302, startPoint y: 318, endPoint x: 36, endPoint y: 382, distance: 273.6
click at [36, 382] on app-calendar-viewport "Mon 11 Tue 12 1/3 1 Job Wed 13 2/2 1 Job Thu 14 1/1 1 Job Fri 15 0/1 1 Job Sat …" at bounding box center [396, 481] width 793 height 704
click at [201, 234] on app-card-role "[PERSON_NAME] 2A 0/1 9:00am-3:00pm (6h) single-neutral-actions" at bounding box center [174, 258] width 163 height 49
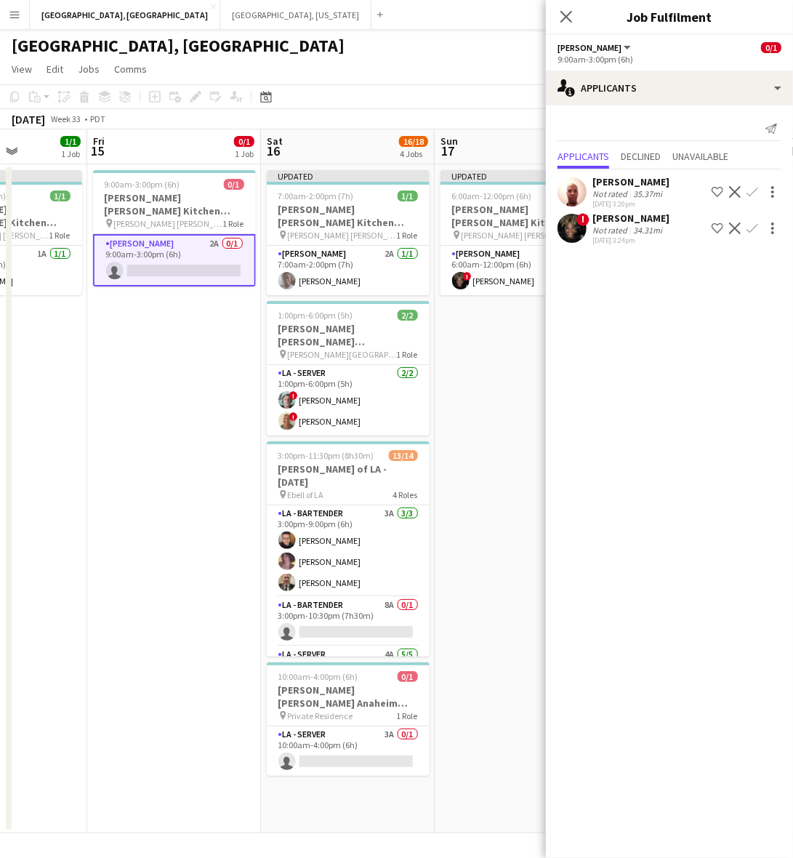
click at [574, 182] on app-user-avatar at bounding box center [572, 191] width 29 height 29
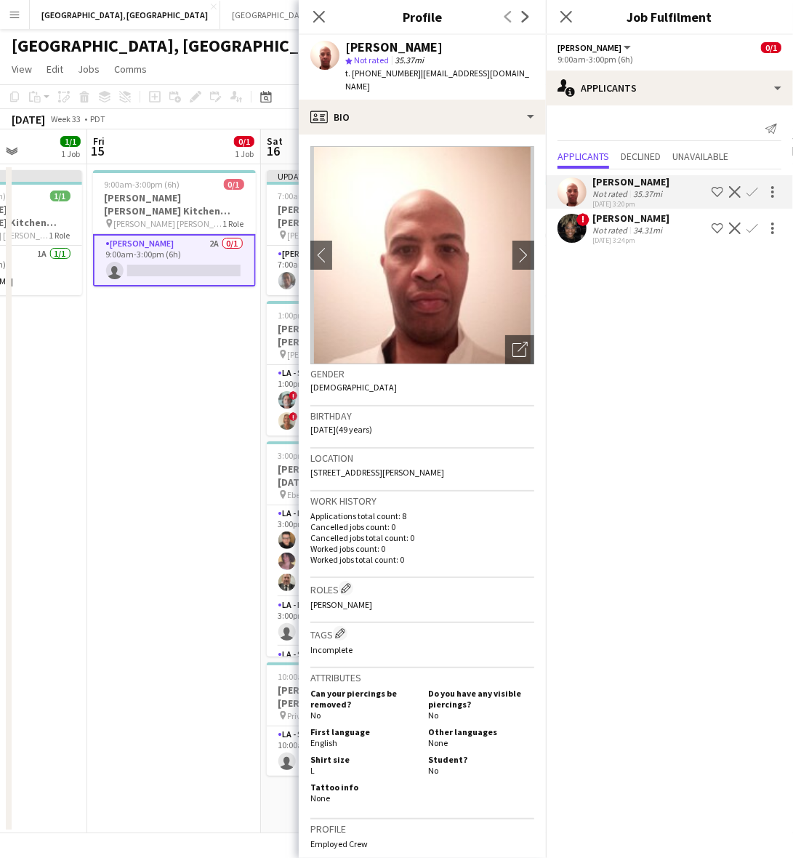
click at [237, 55] on div "[GEOGRAPHIC_DATA], [GEOGRAPHIC_DATA]" at bounding box center [396, 43] width 793 height 28
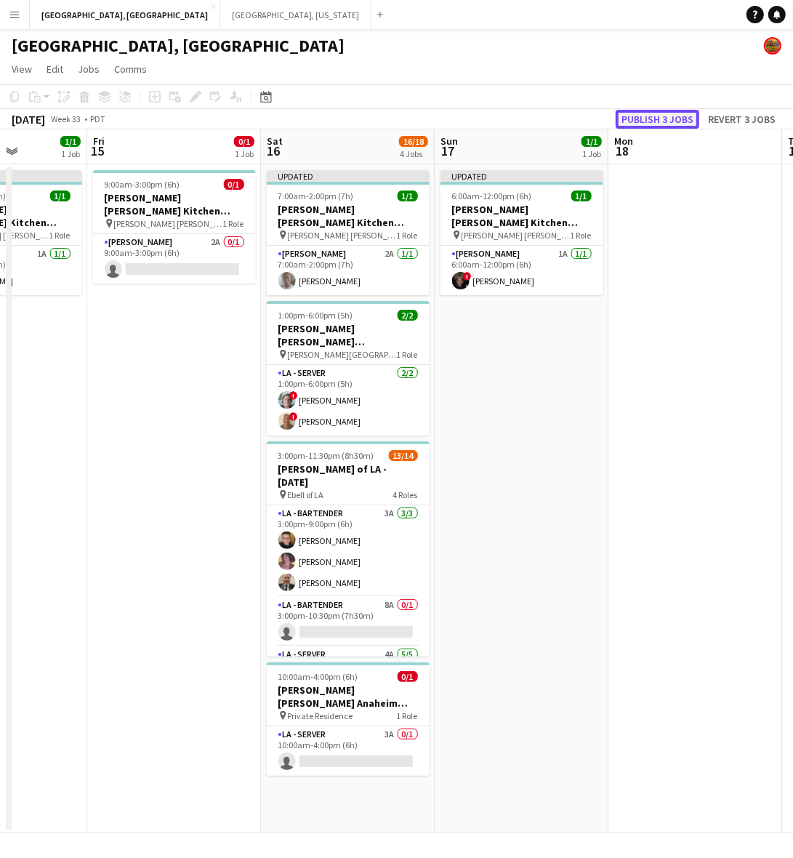
click at [651, 118] on button "Publish 3 jobs" at bounding box center [658, 119] width 84 height 19
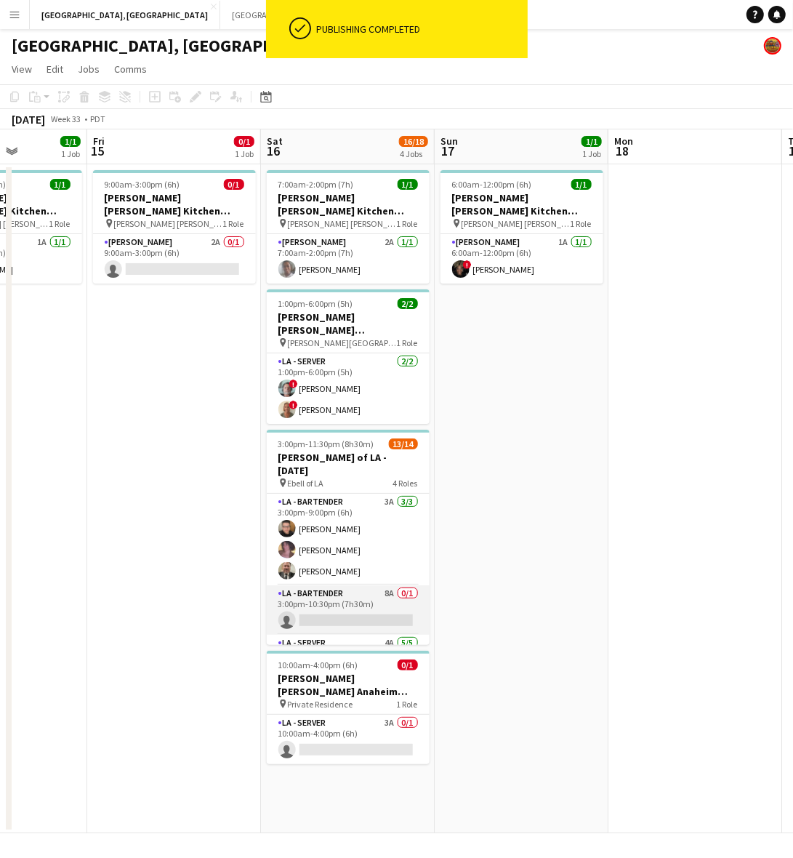
click at [331, 589] on app-card-role "LA - Bartender 8A 0/1 3:00pm-10:30pm (7h30m) single-neutral-actions" at bounding box center [348, 609] width 163 height 49
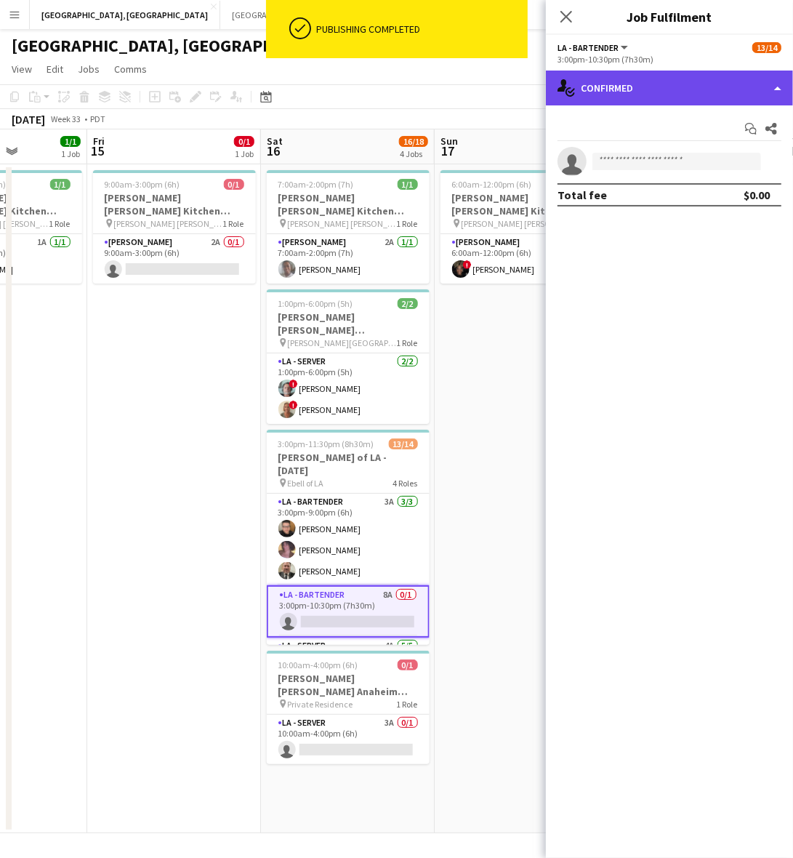
drag, startPoint x: 608, startPoint y: 104, endPoint x: 616, endPoint y: 86, distance: 19.9
click at [608, 102] on div "single-neutral-actions-check-2 Confirmed" at bounding box center [669, 88] width 247 height 35
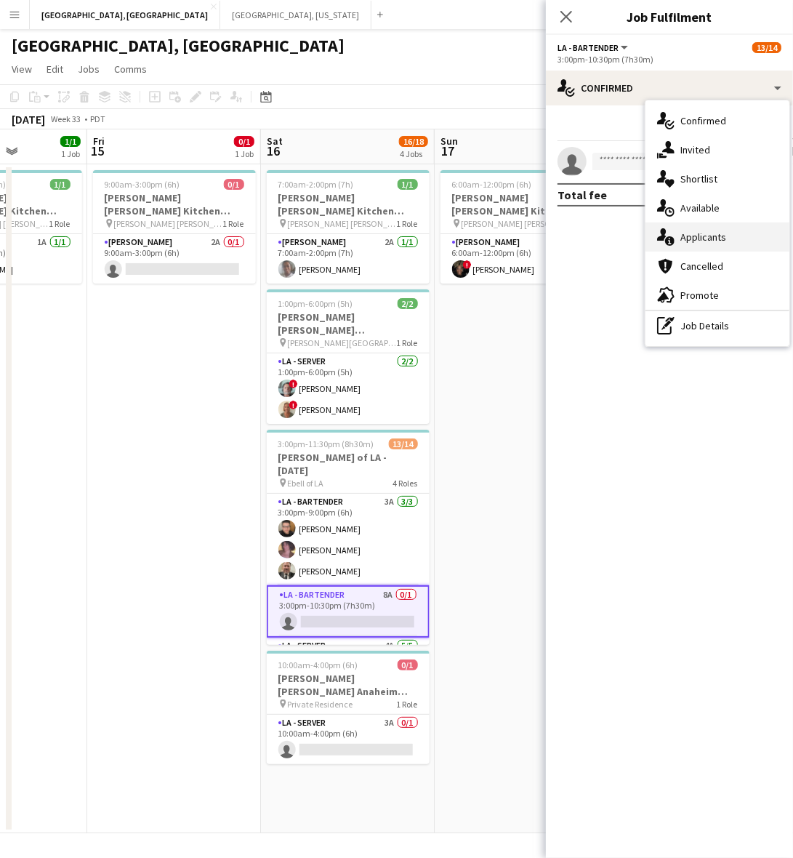
click at [699, 245] on div "single-neutral-actions-information Applicants" at bounding box center [717, 236] width 144 height 29
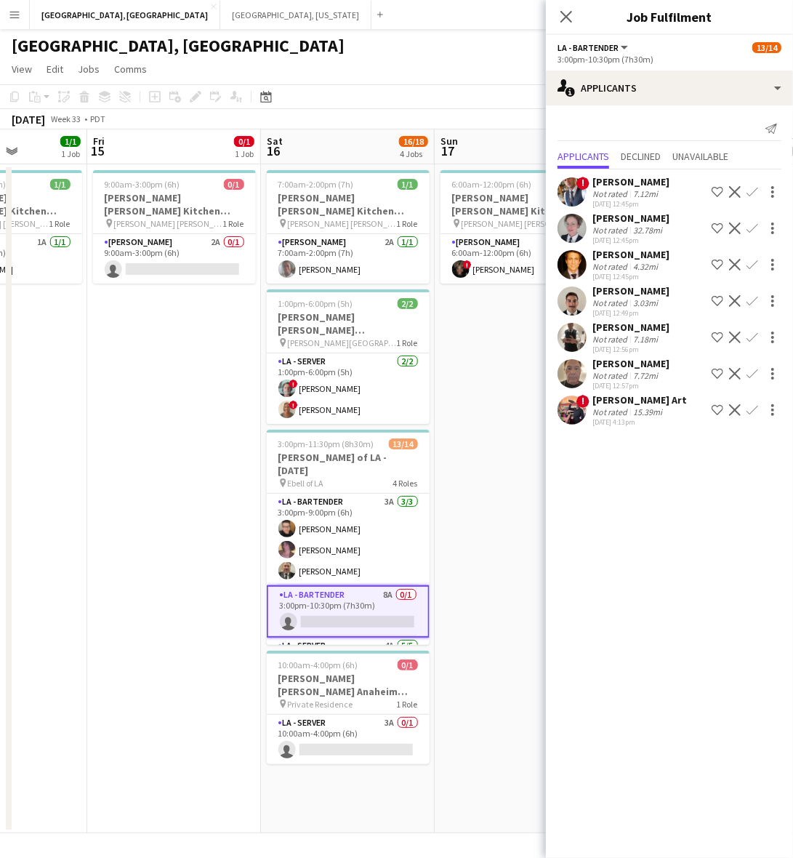
click at [757, 408] on app-icon "Confirm" at bounding box center [753, 410] width 12 height 12
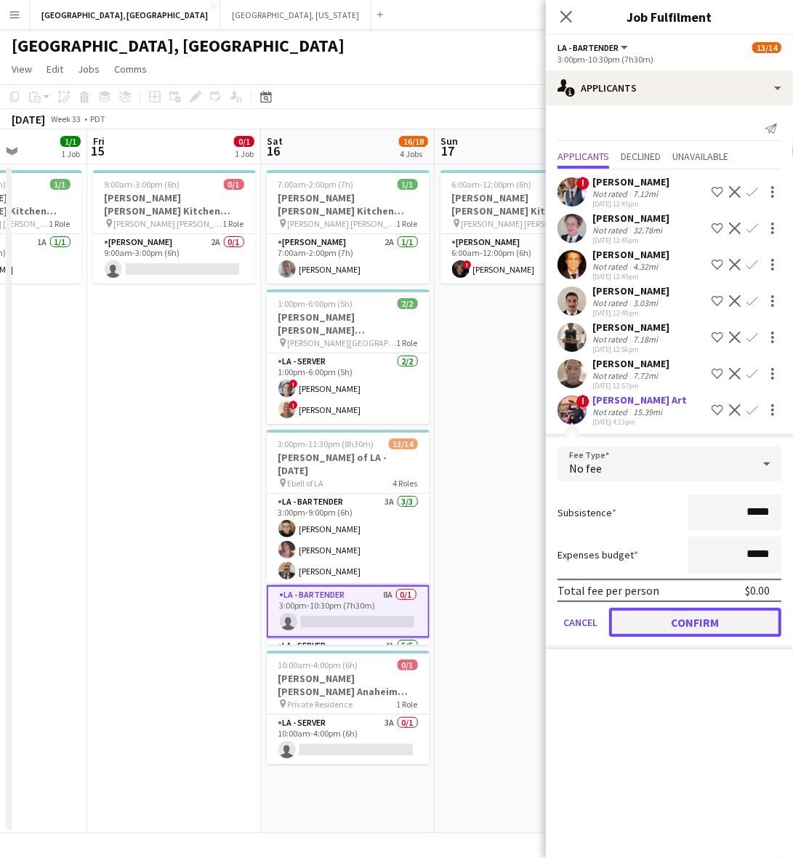
click at [663, 627] on button "Confirm" at bounding box center [695, 622] width 172 height 29
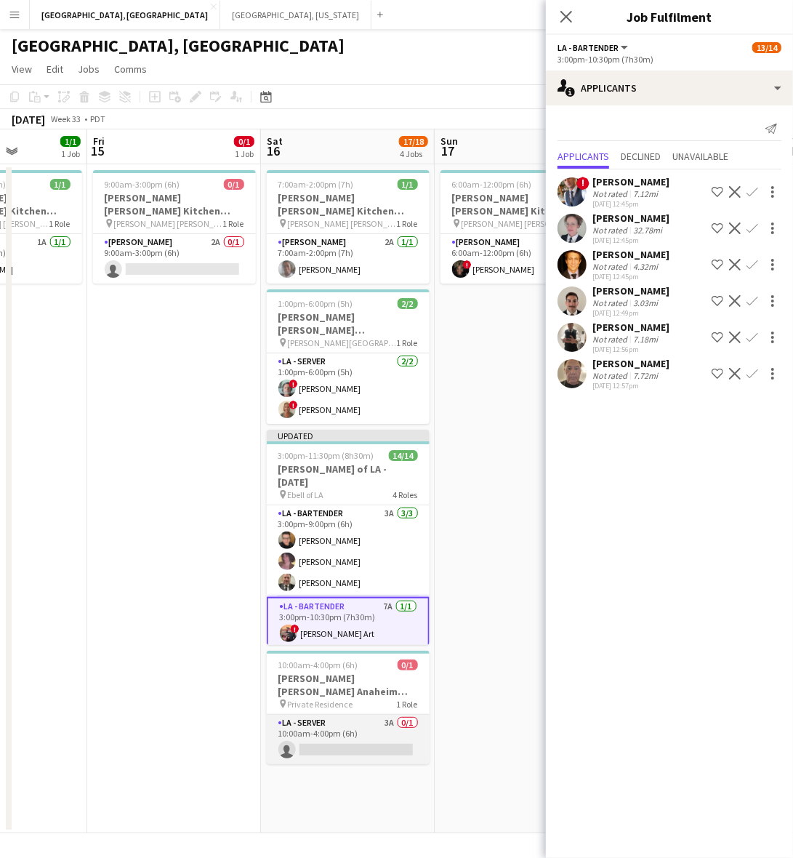
click at [362, 727] on app-card-role "LA - Server 3A 0/1 10:00am-4:00pm (6h) single-neutral-actions" at bounding box center [348, 739] width 163 height 49
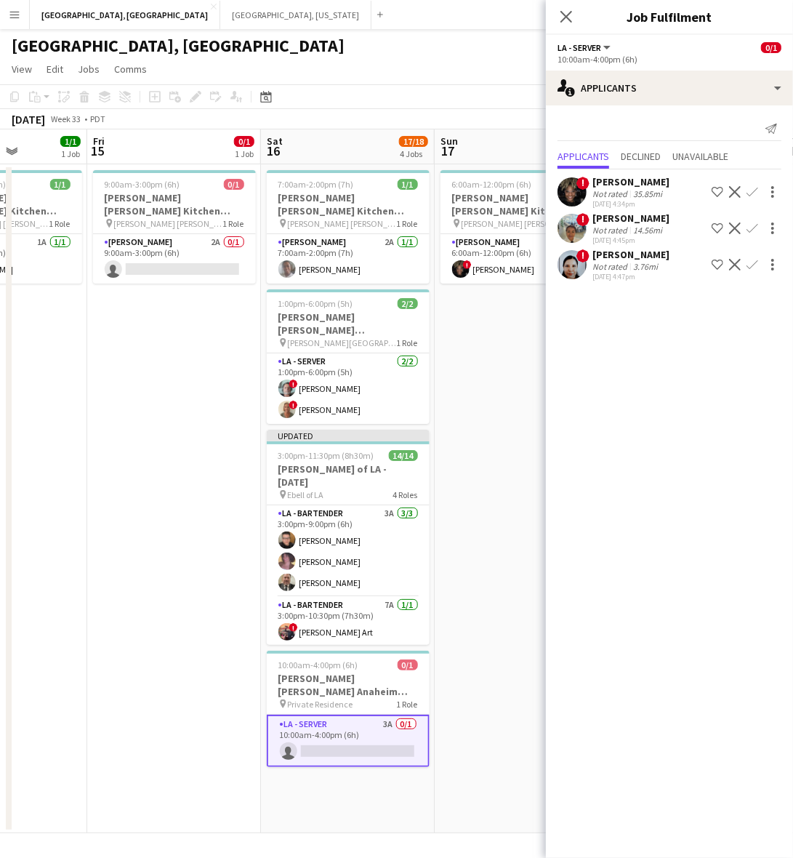
click at [442, 71] on app-page-menu "View Day view expanded Day view collapsed Month view Date picker Jump to [DATE]…" at bounding box center [396, 71] width 793 height 28
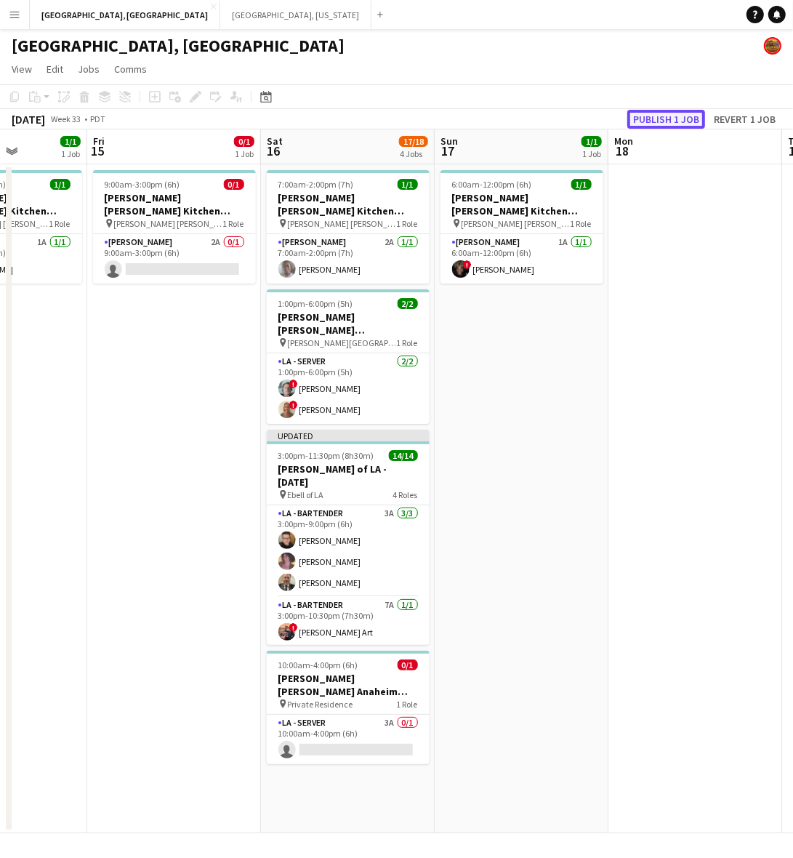
click at [661, 120] on button "Publish 1 job" at bounding box center [666, 119] width 78 height 19
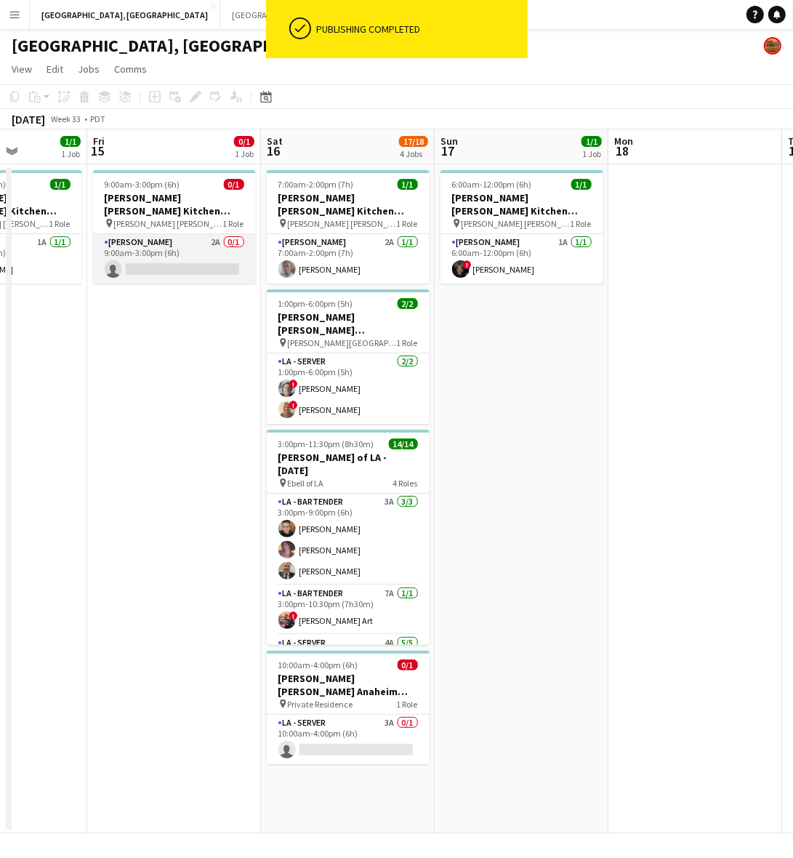
click at [200, 249] on app-card-role "[PERSON_NAME] 2A 0/1 9:00am-3:00pm (6h) single-neutral-actions" at bounding box center [174, 258] width 163 height 49
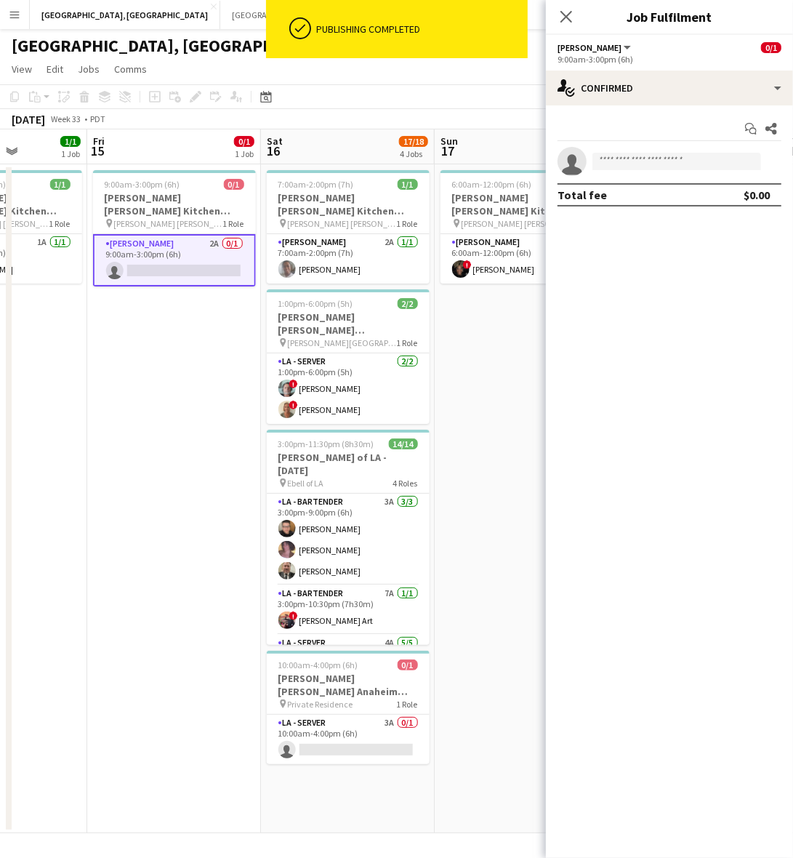
click at [627, 66] on app-options-switcher "[PERSON_NAME] All roles [PERSON_NAME] 0/1 9:00am-3:00pm (6h)" at bounding box center [669, 53] width 247 height 36
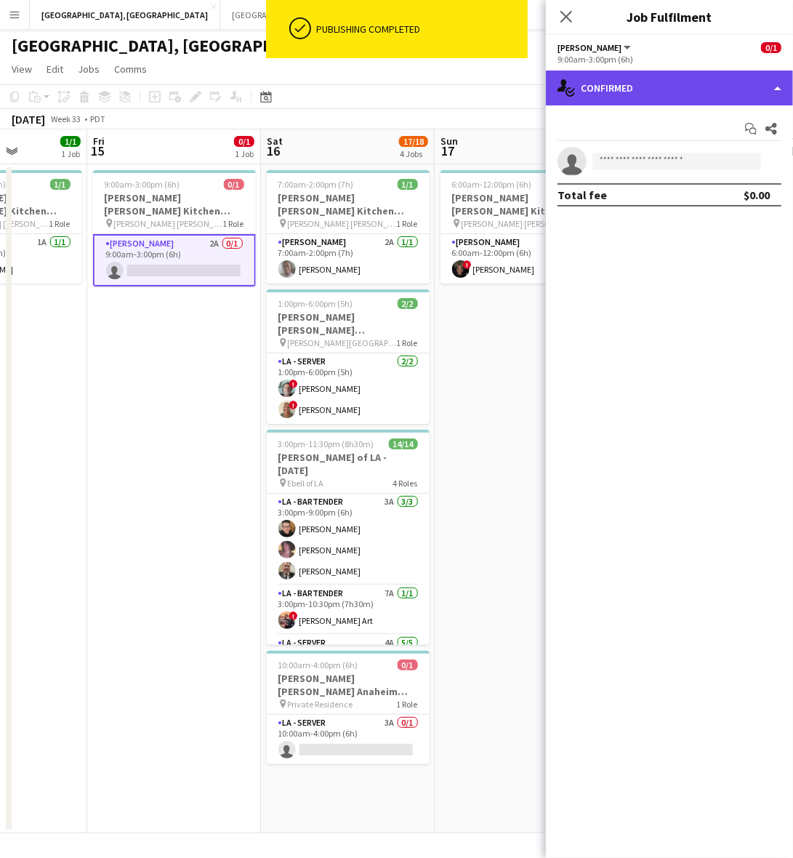
click at [637, 81] on div "single-neutral-actions-check-2 Confirmed" at bounding box center [669, 88] width 247 height 35
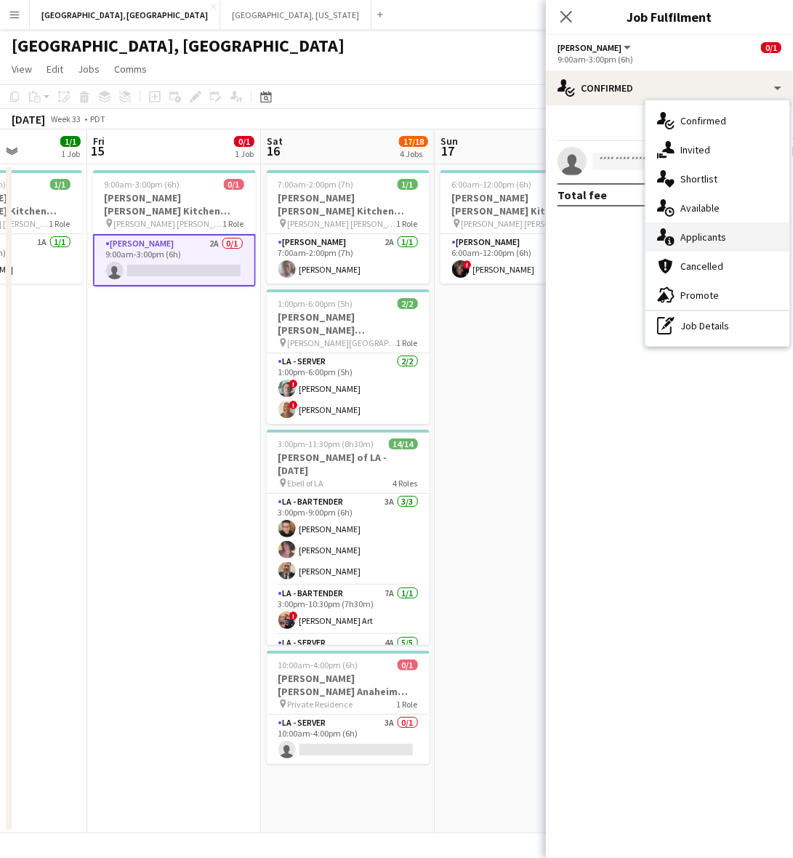
click at [695, 230] on div "single-neutral-actions-information Applicants" at bounding box center [717, 236] width 144 height 29
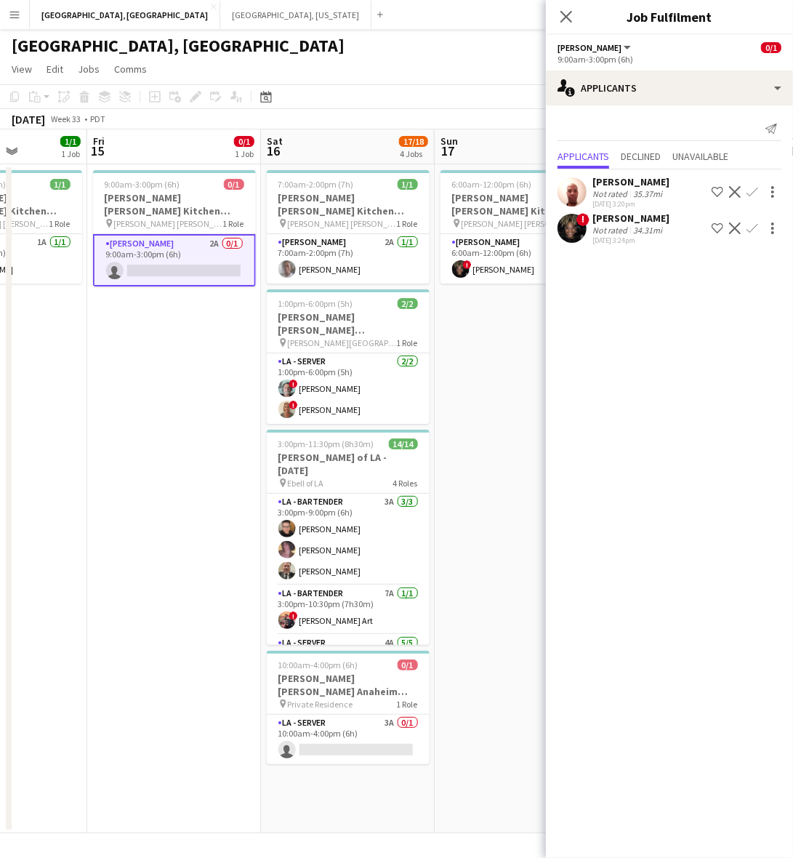
click at [755, 184] on button "Confirm" at bounding box center [752, 191] width 17 height 17
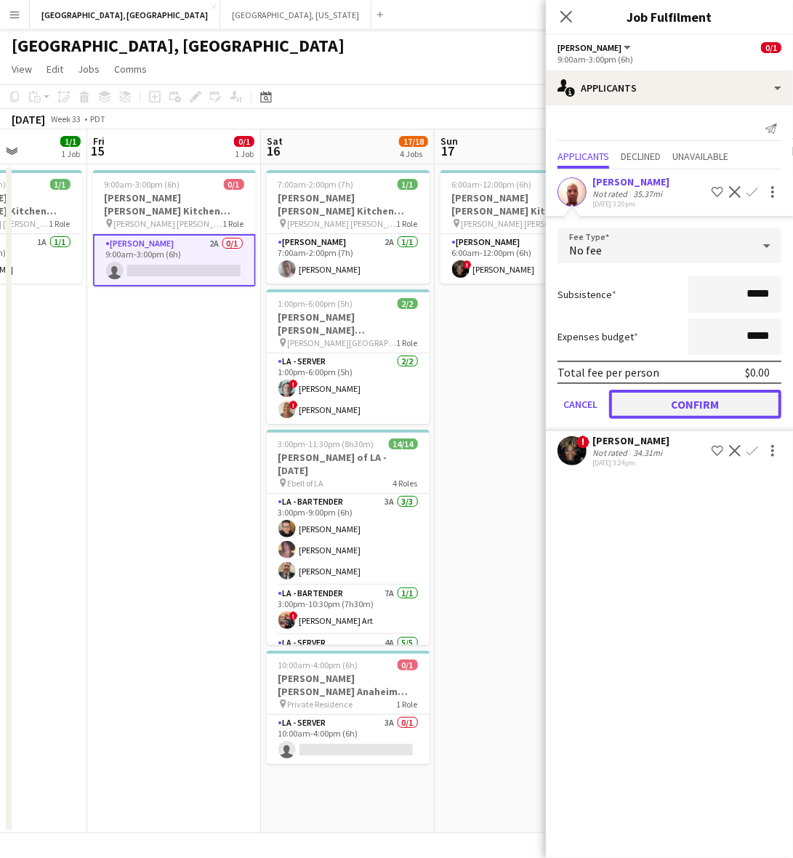
click at [725, 404] on button "Confirm" at bounding box center [695, 404] width 172 height 29
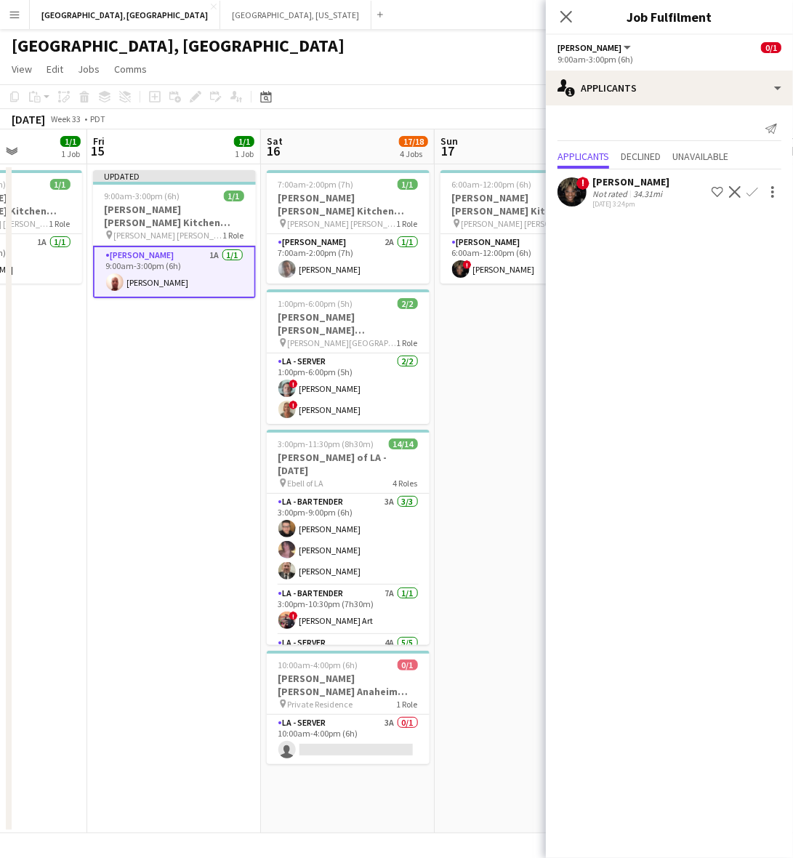
drag, startPoint x: 238, startPoint y: 480, endPoint x: 264, endPoint y: 470, distance: 28.3
click at [241, 480] on app-date-cell "Updated 9:00am-3:00pm (6h) 1/1 [PERSON_NAME] [PERSON_NAME] Kitchen [DATE] pin […" at bounding box center [174, 498] width 174 height 669
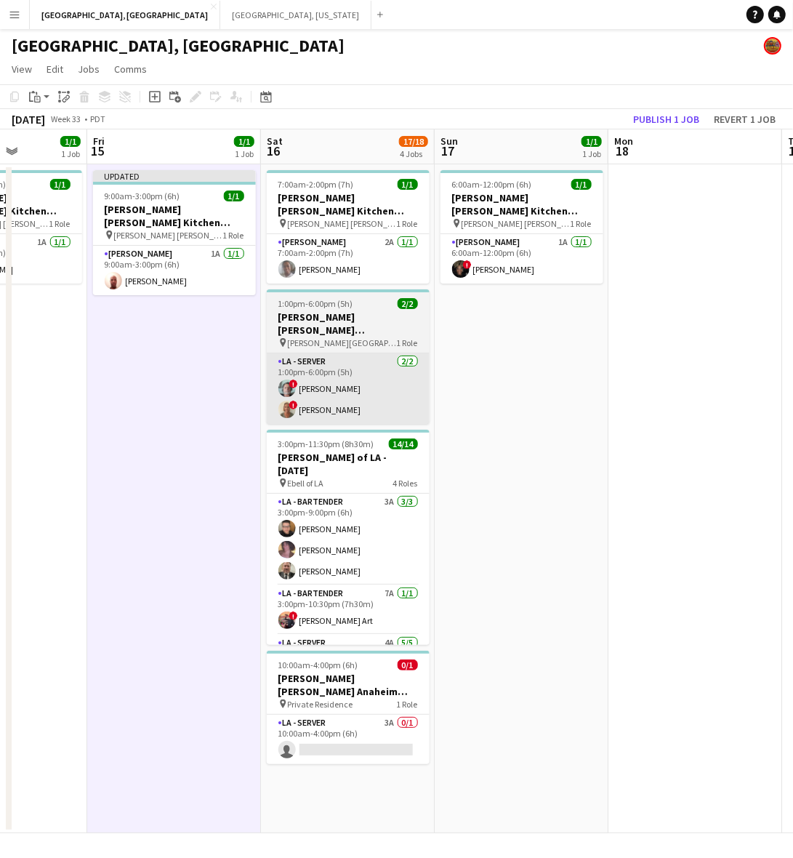
scroll to position [0, 604]
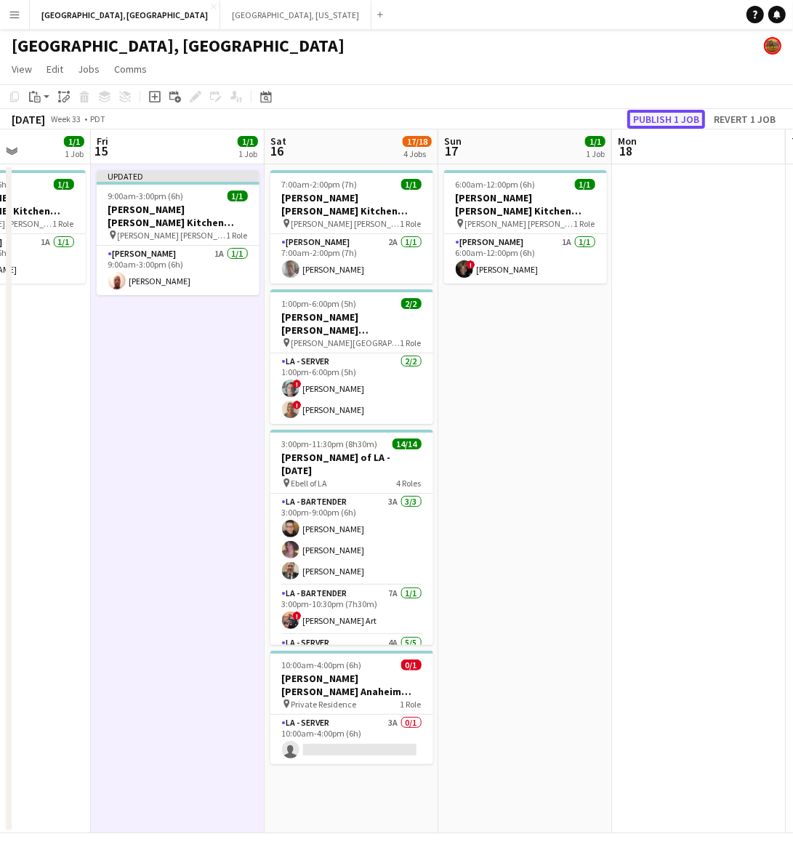
click at [667, 117] on button "Publish 1 job" at bounding box center [666, 119] width 78 height 19
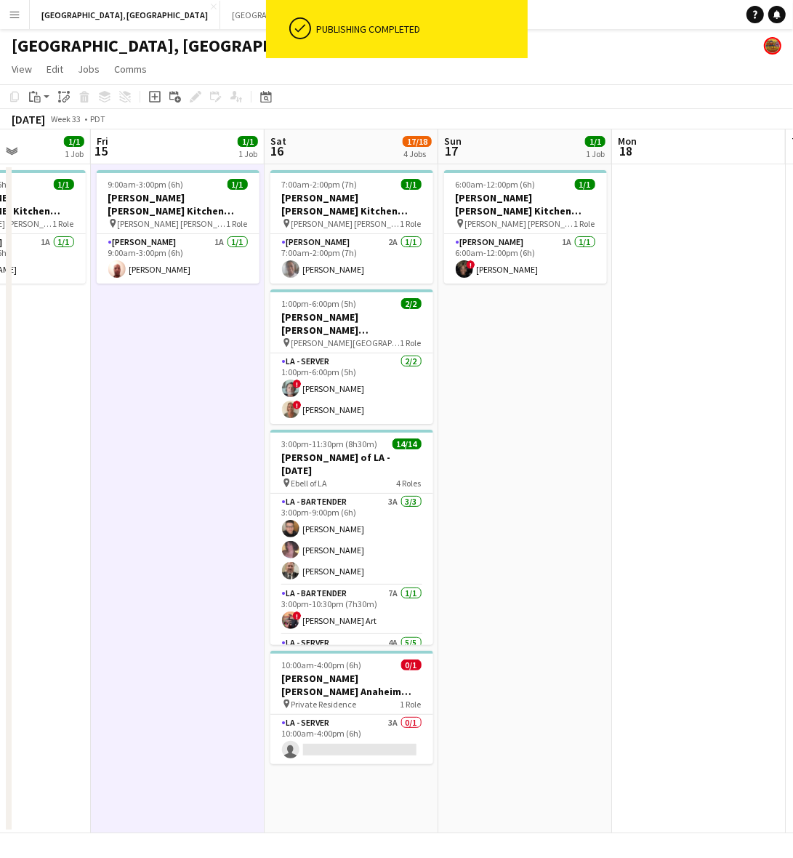
drag, startPoint x: 391, startPoint y: 716, endPoint x: 503, endPoint y: 478, distance: 263.4
click at [391, 715] on app-card-role "LA - Server 3A 0/1 10:00am-4:00pm (6h) single-neutral-actions" at bounding box center [351, 739] width 163 height 49
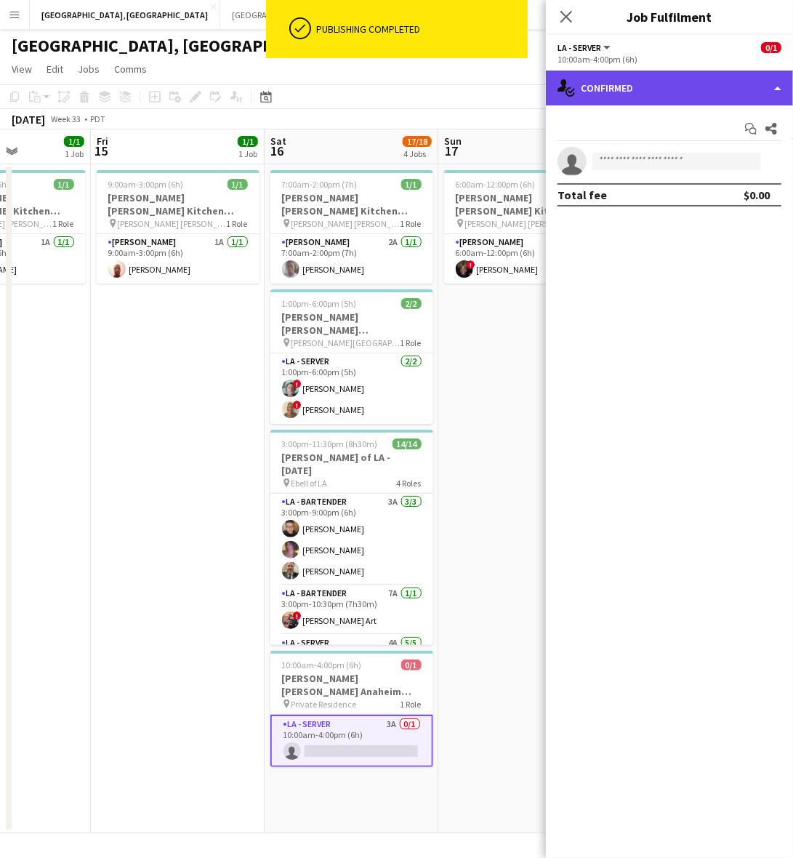
click at [637, 73] on div "single-neutral-actions-check-2 Confirmed" at bounding box center [669, 88] width 247 height 35
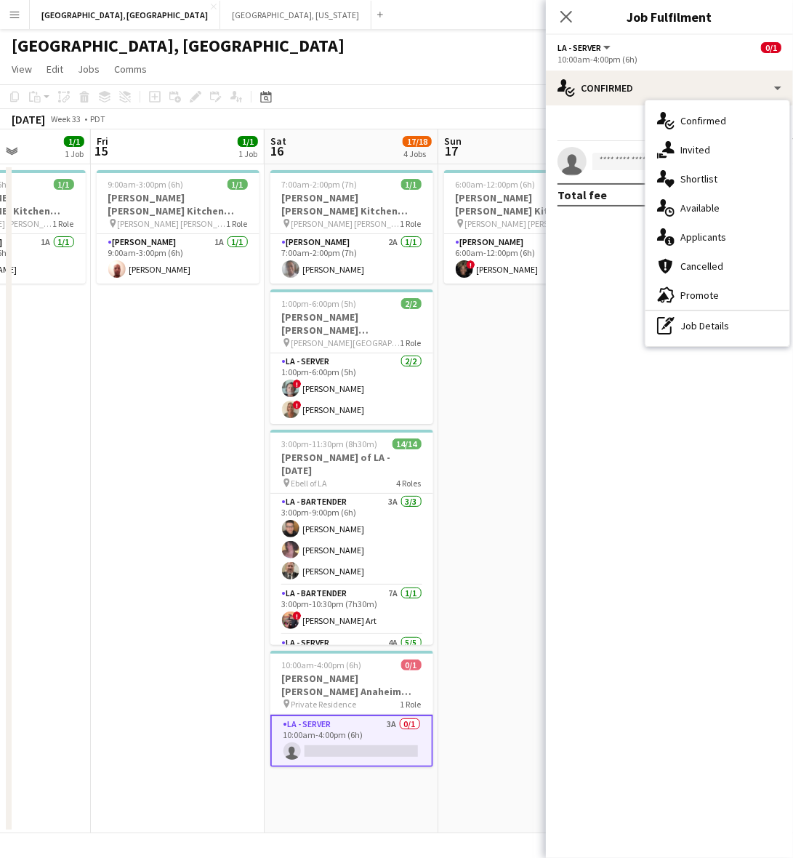
click at [682, 236] on div "single-neutral-actions-information Applicants" at bounding box center [717, 236] width 144 height 29
